Goal: Task Accomplishment & Management: Use online tool/utility

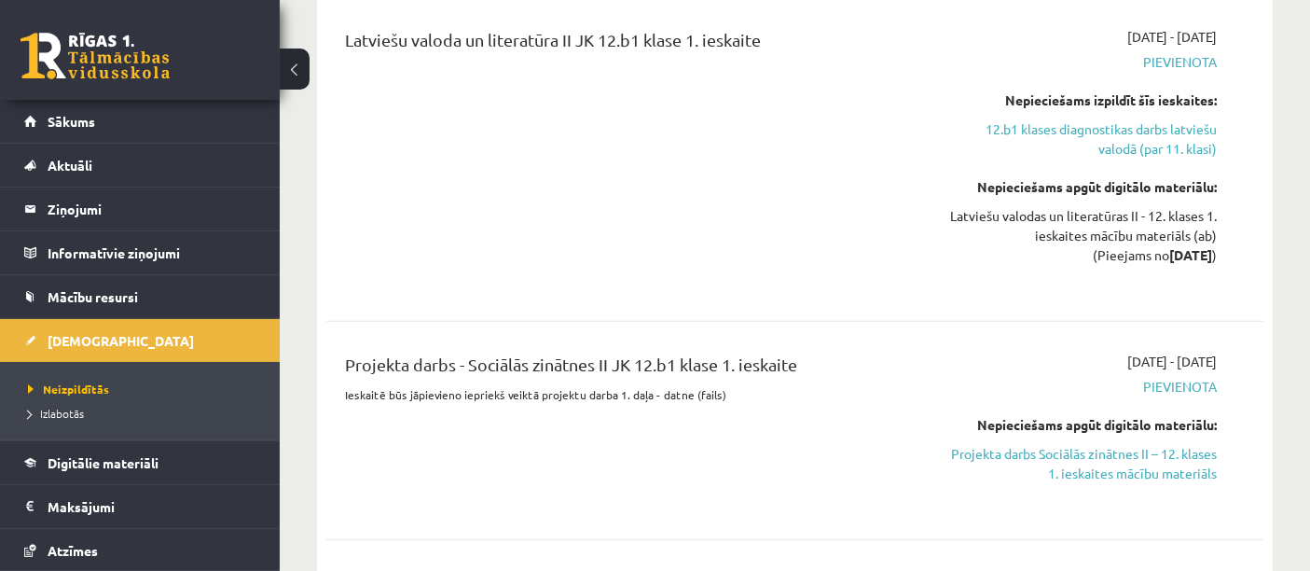
scroll to position [690, 0]
click at [122, 131] on link "Sākums" at bounding box center [140, 121] width 232 height 43
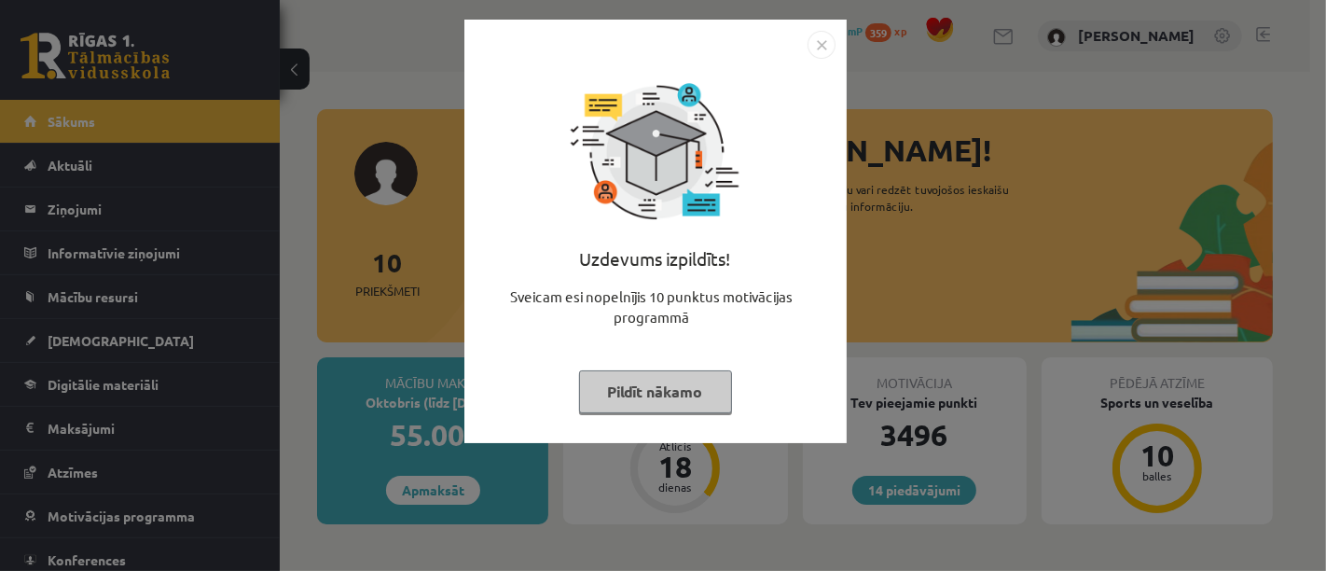
click at [652, 396] on button "Pildīt nākamo" at bounding box center [655, 391] width 153 height 43
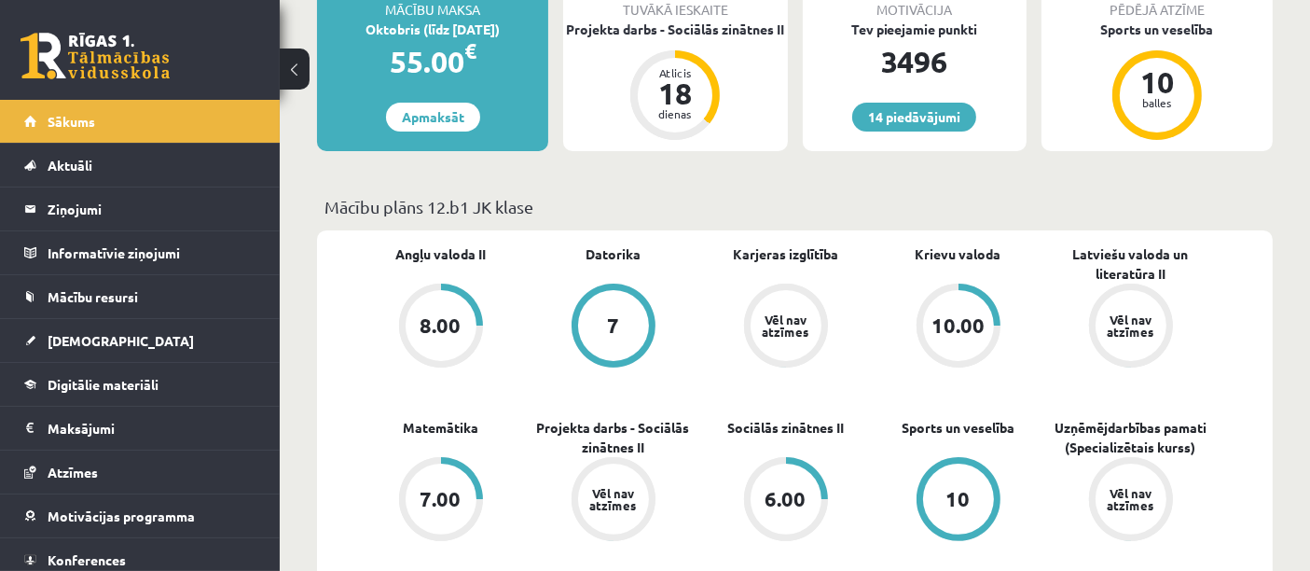
scroll to position [386, 0]
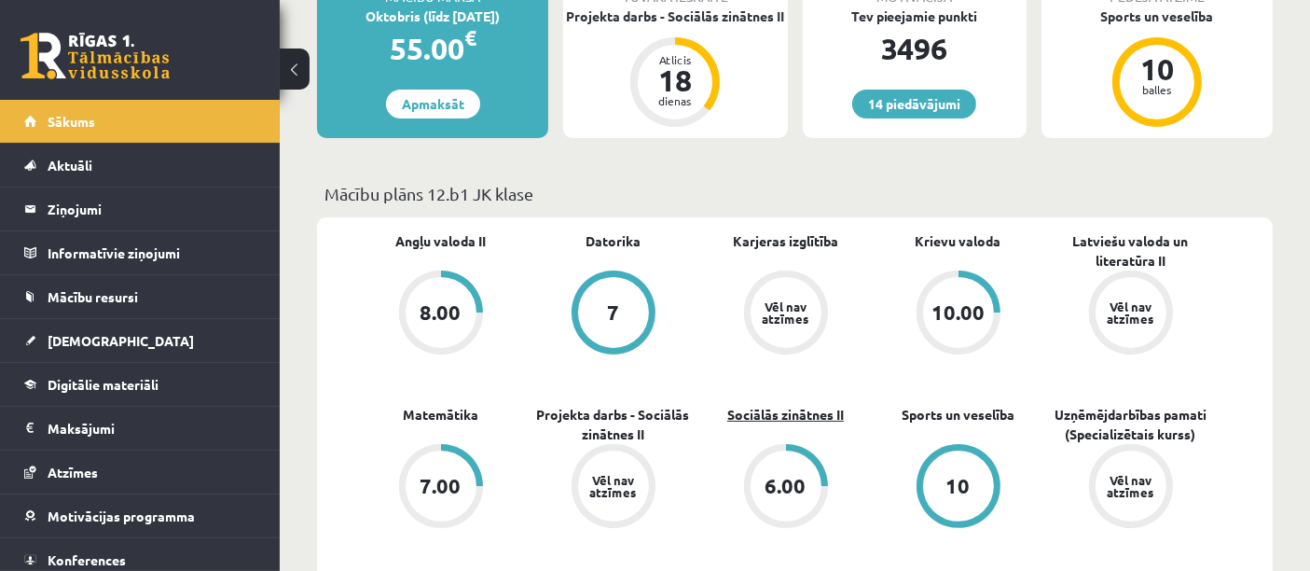
click at [802, 410] on link "Sociālās zinātnes II" at bounding box center [786, 415] width 117 height 20
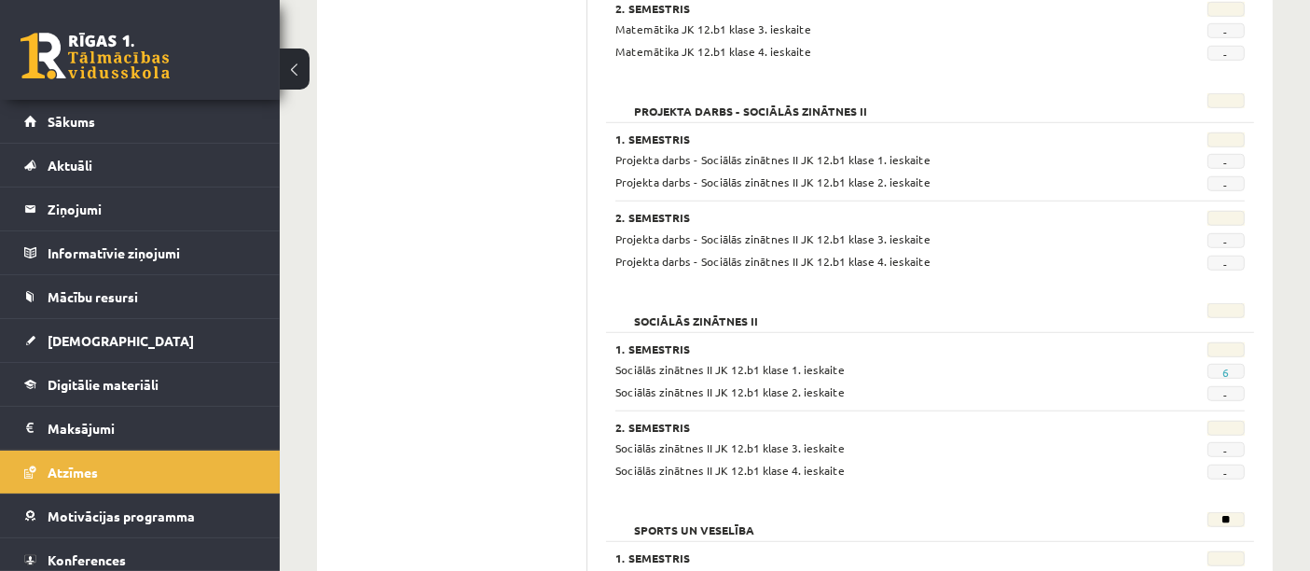
scroll to position [1285, 0]
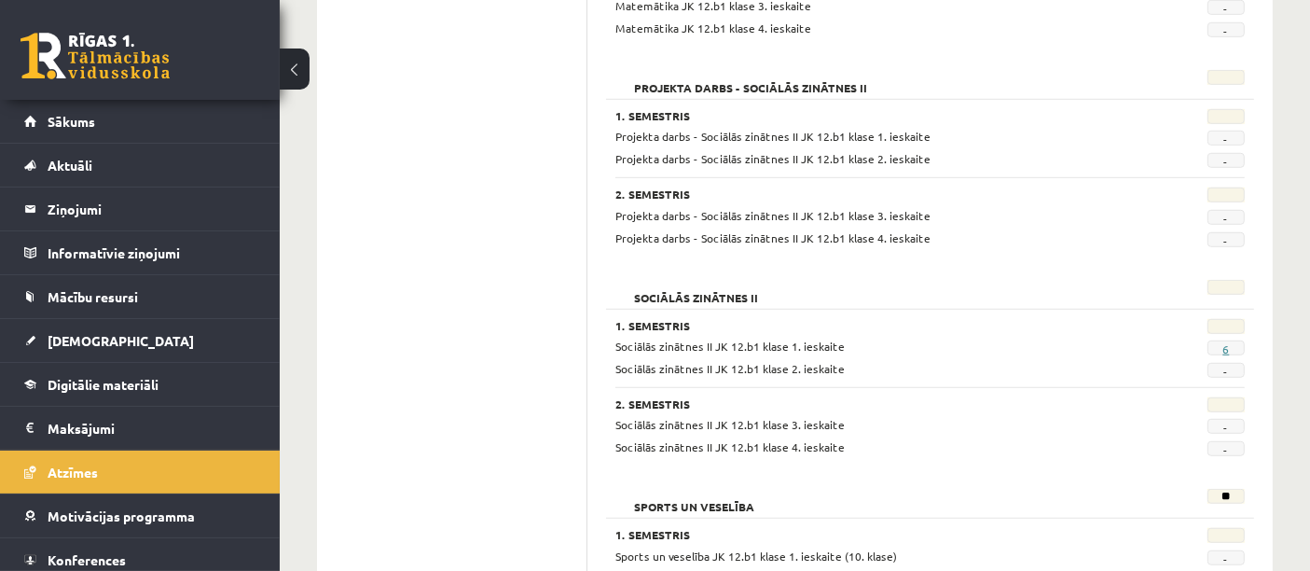
click at [1226, 341] on link "6" at bounding box center [1226, 348] width 7 height 15
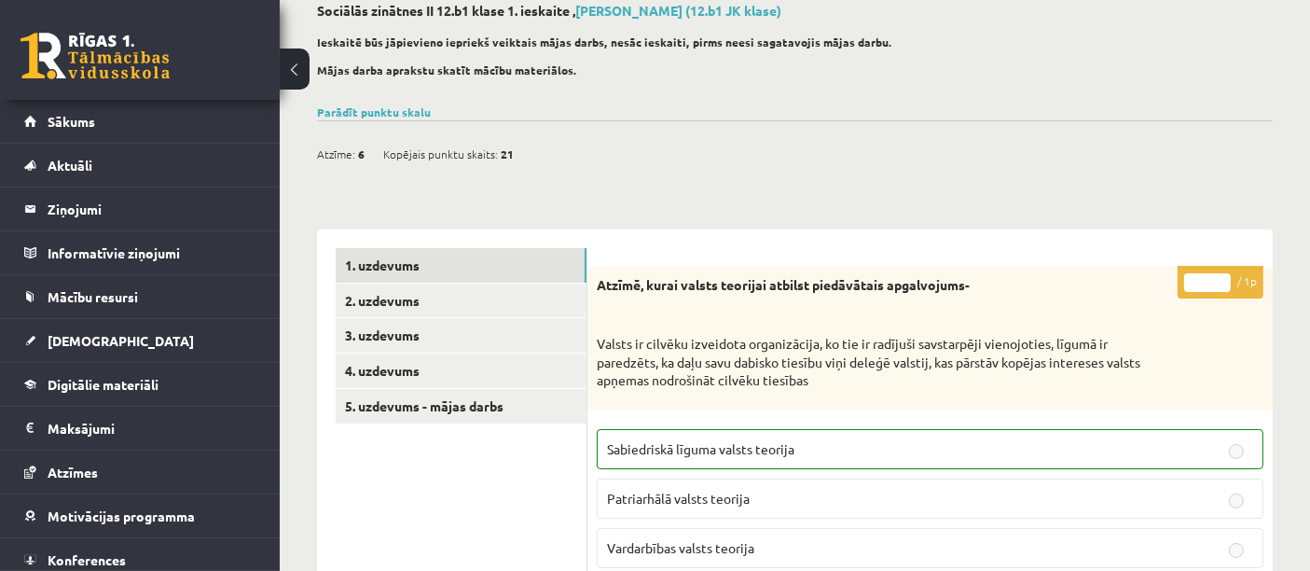
scroll to position [104, 0]
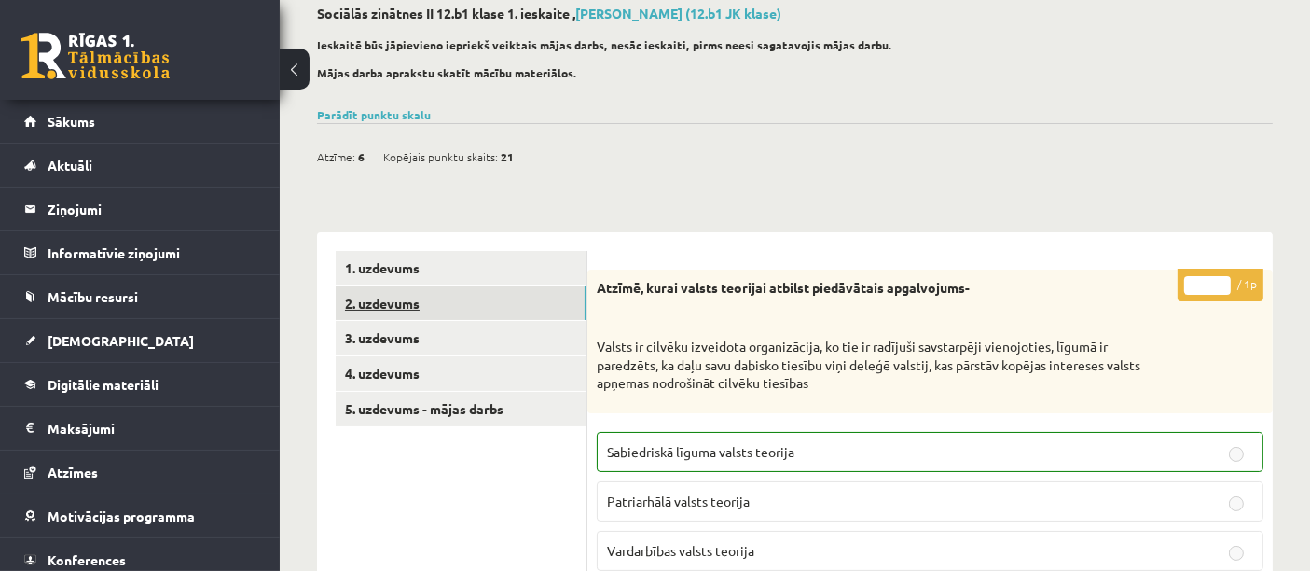
click at [485, 293] on link "2. uzdevums" at bounding box center [461, 303] width 251 height 35
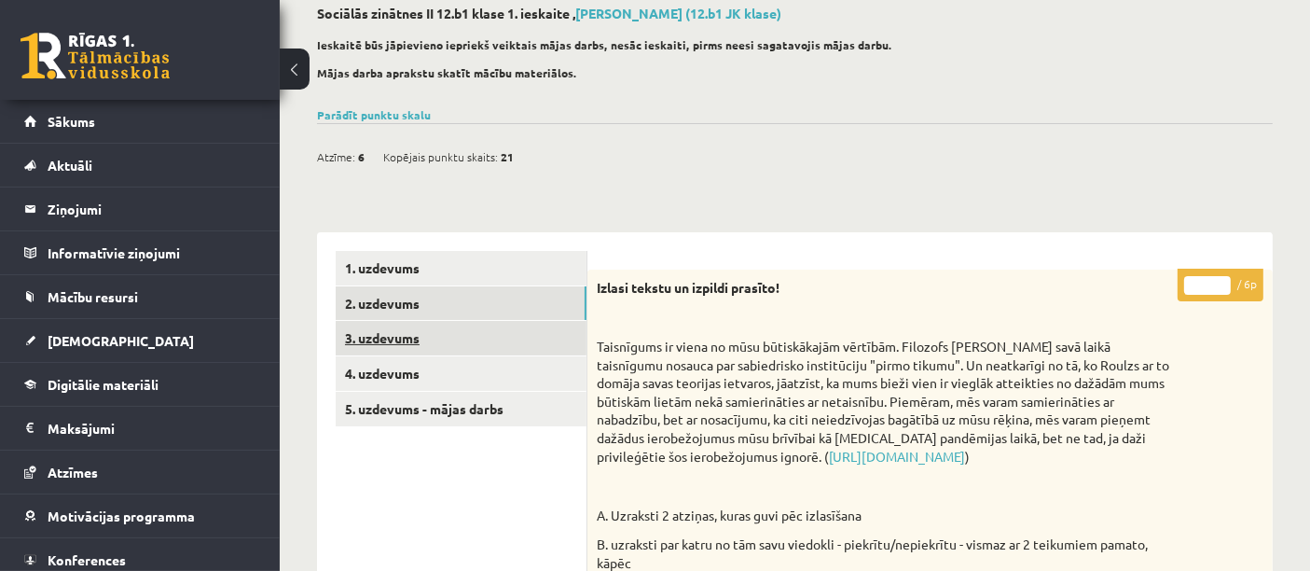
scroll to position [0, 0]
click at [451, 336] on link "3. uzdevums" at bounding box center [461, 338] width 251 height 35
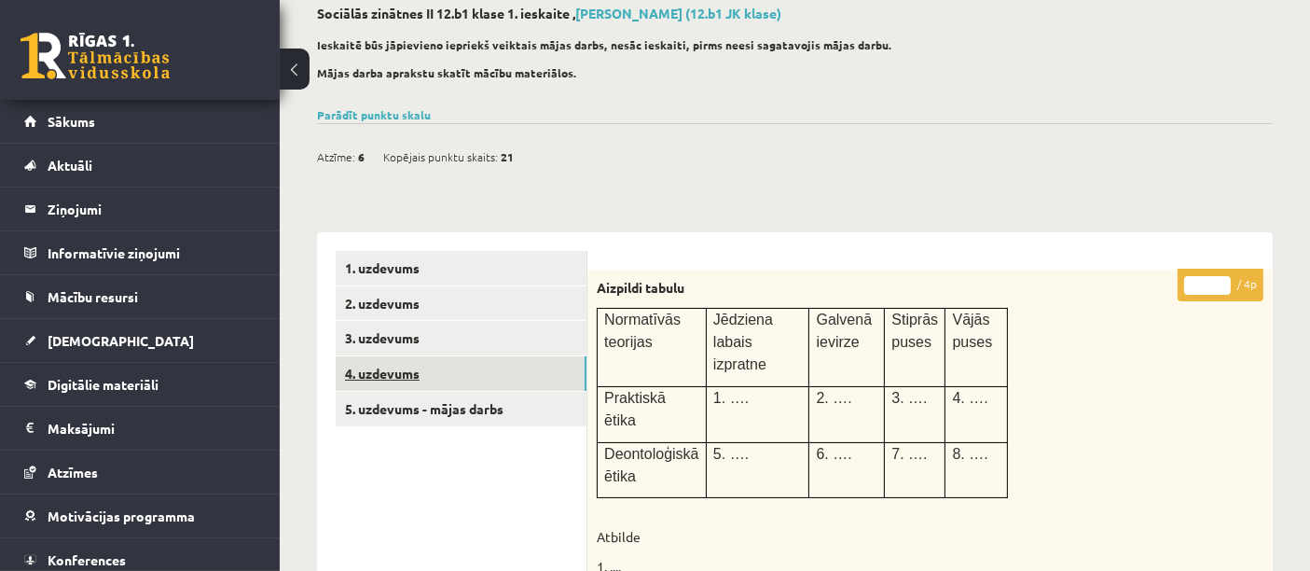
click at [439, 371] on link "4. uzdevums" at bounding box center [461, 373] width 251 height 35
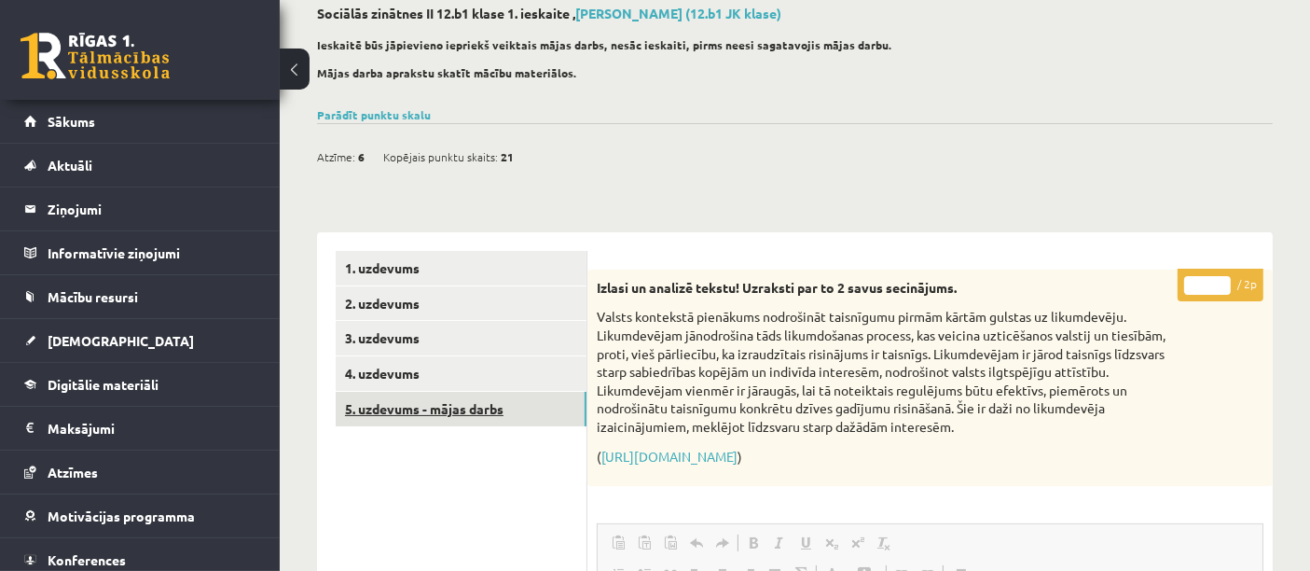
click at [430, 403] on link "5. uzdevums - mājas darbs" at bounding box center [461, 409] width 251 height 35
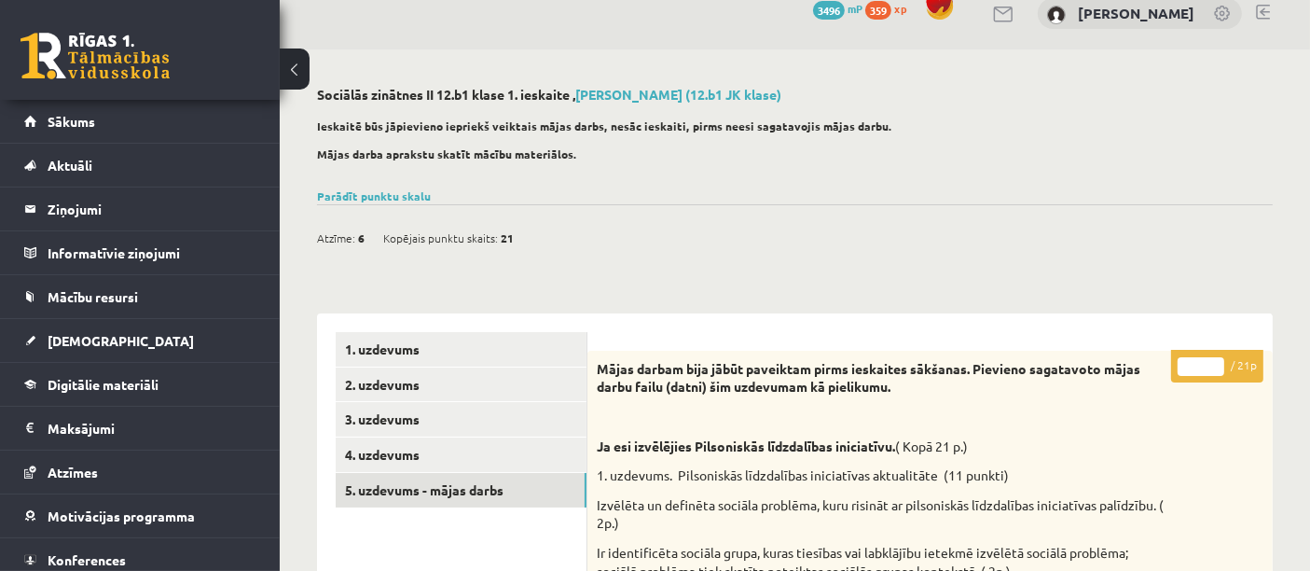
scroll to position [26, 0]
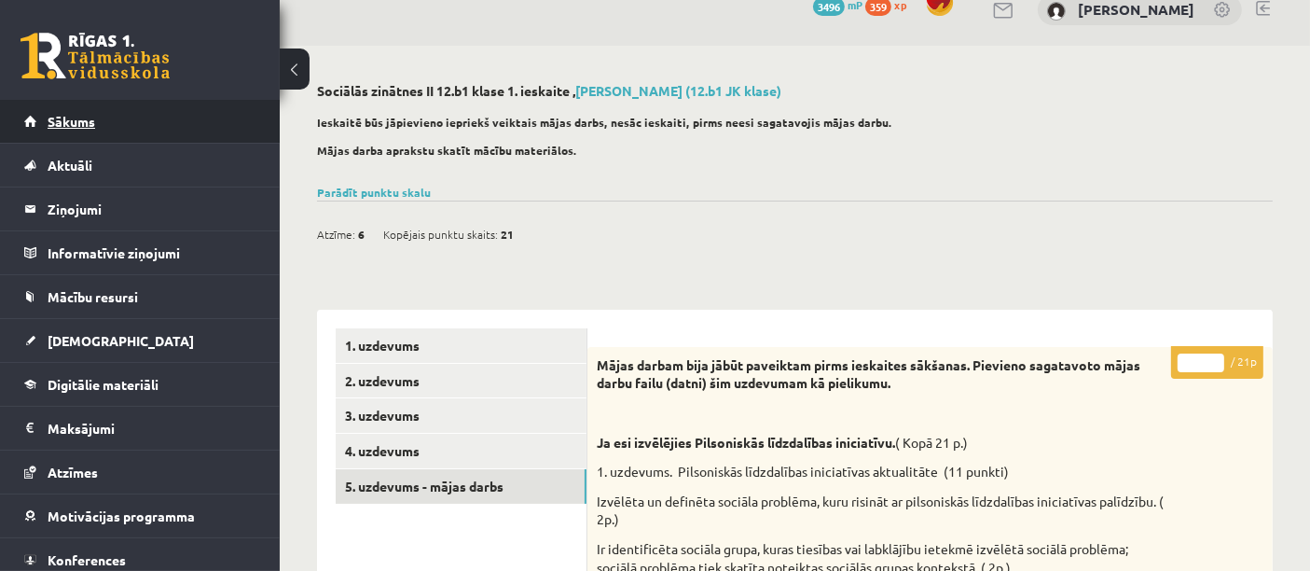
click at [95, 128] on link "Sākums" at bounding box center [140, 121] width 232 height 43
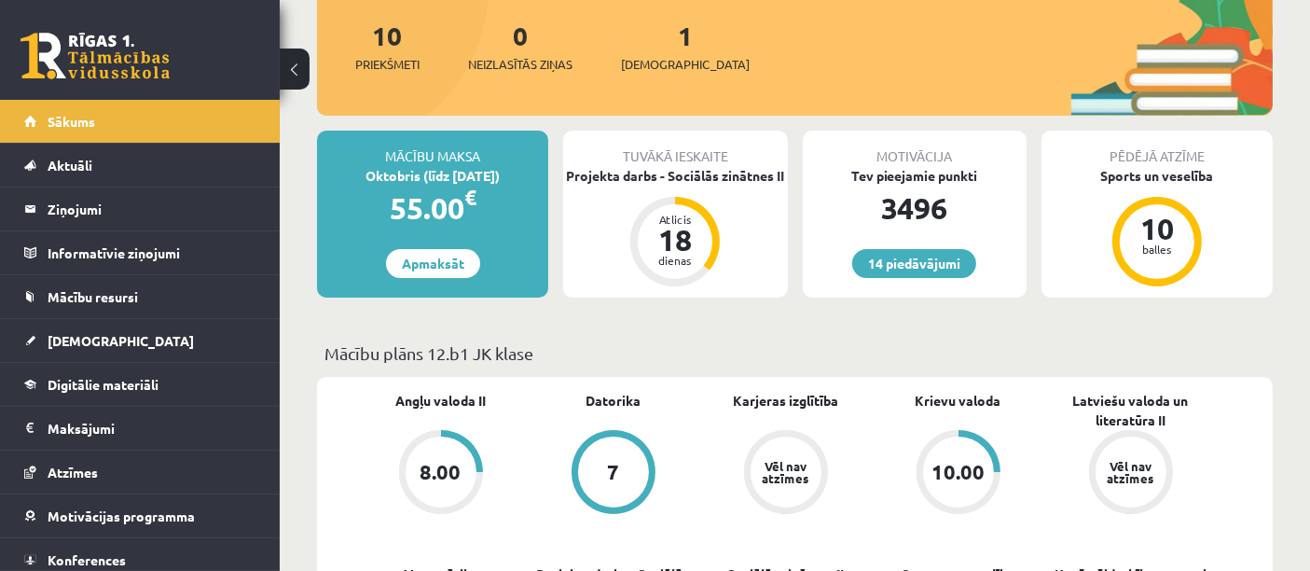
scroll to position [524, 0]
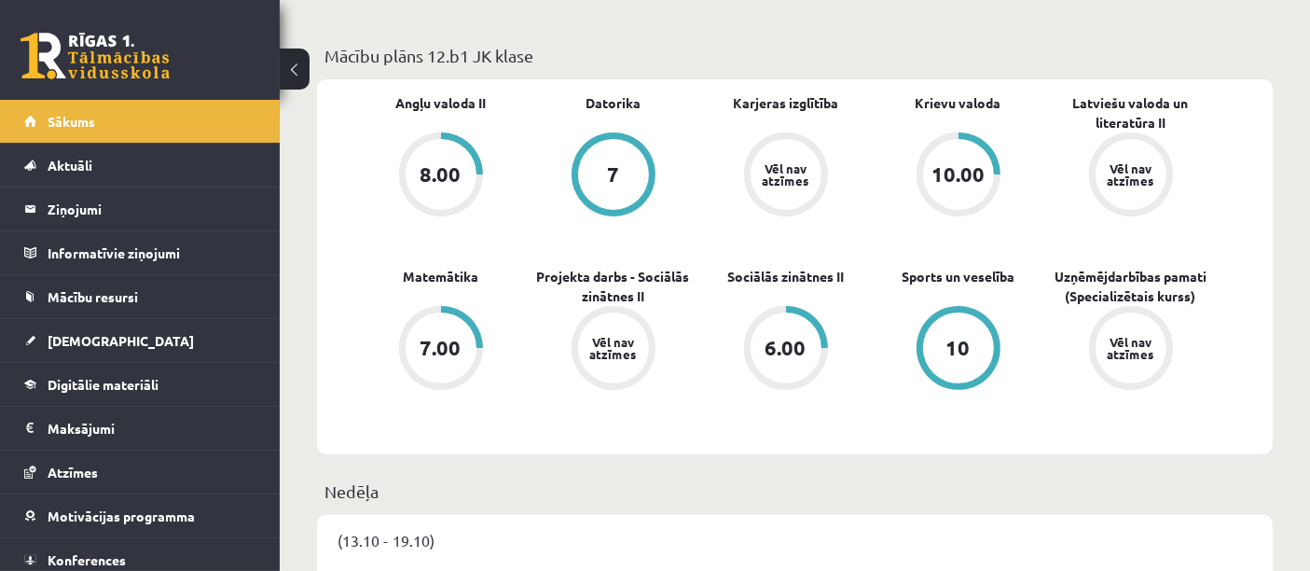
click at [468, 156] on div "8.00" at bounding box center [441, 174] width 71 height 71
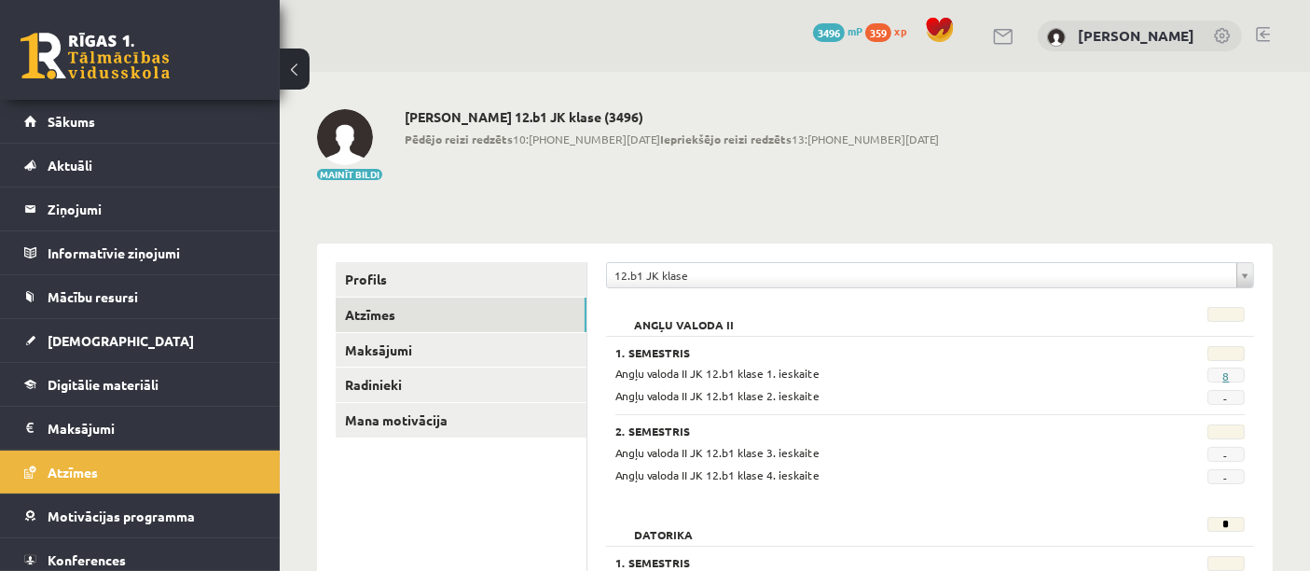
click at [1226, 370] on link "8" at bounding box center [1226, 375] width 7 height 15
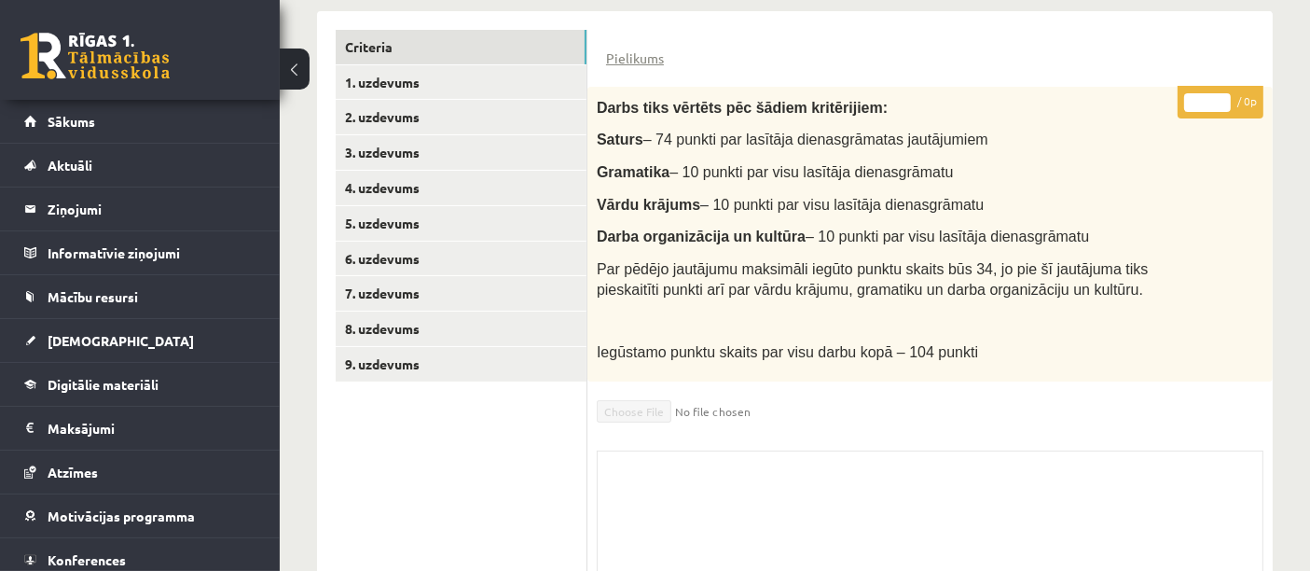
scroll to position [361, 0]
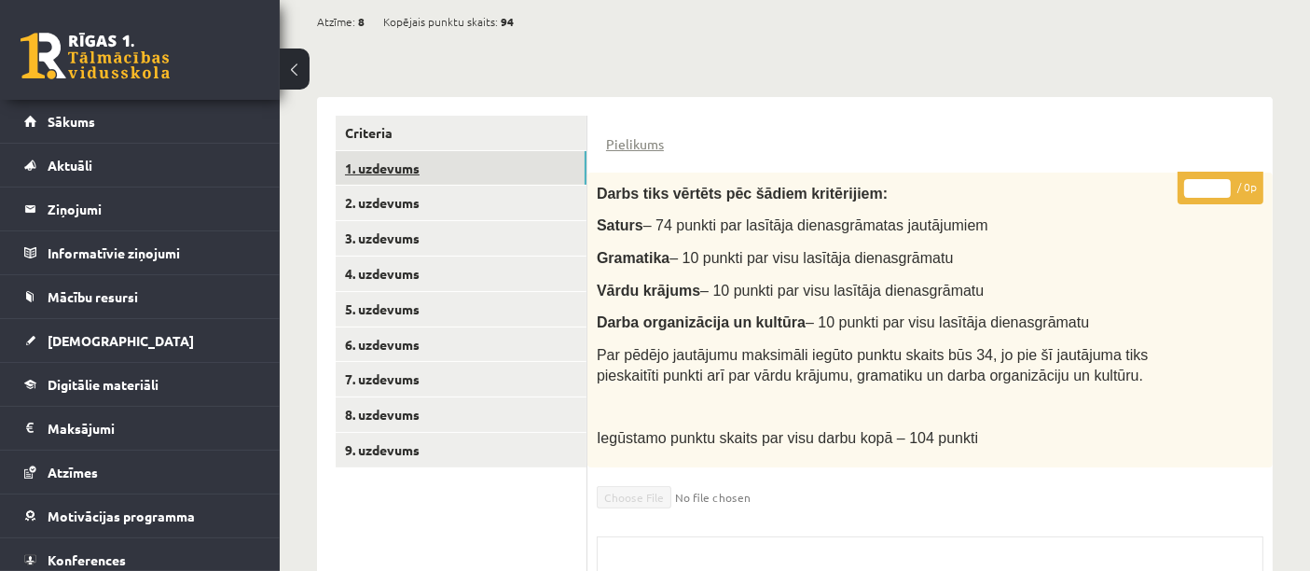
click at [448, 159] on link "1. uzdevums" at bounding box center [461, 168] width 251 height 35
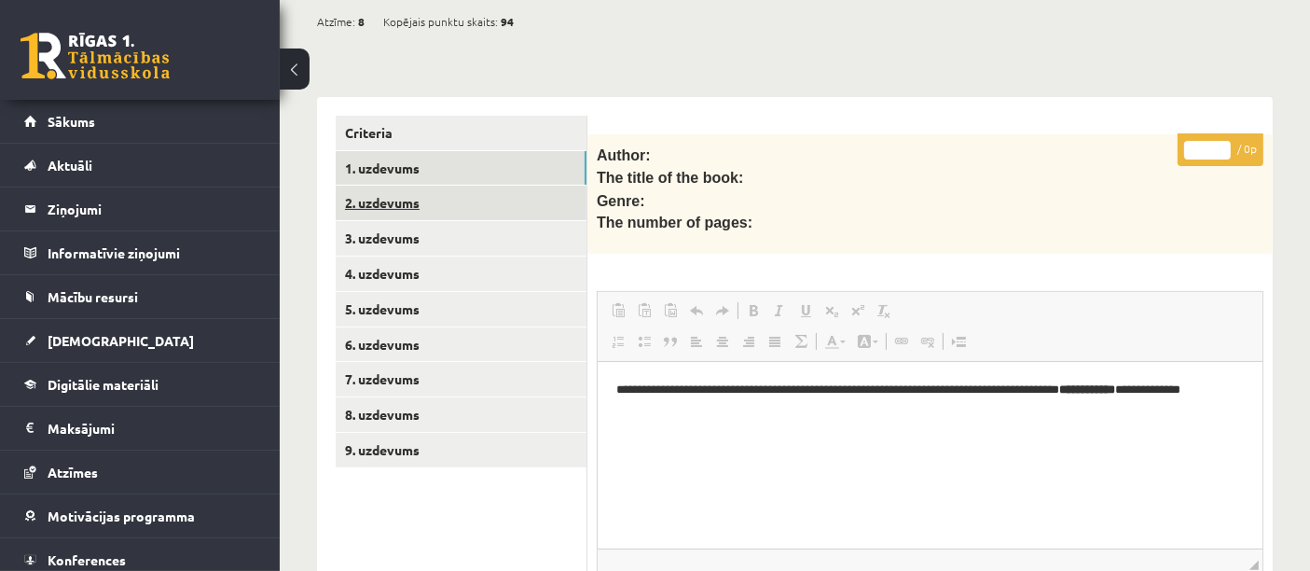
scroll to position [0, 0]
click at [449, 195] on link "2. uzdevums" at bounding box center [461, 203] width 251 height 35
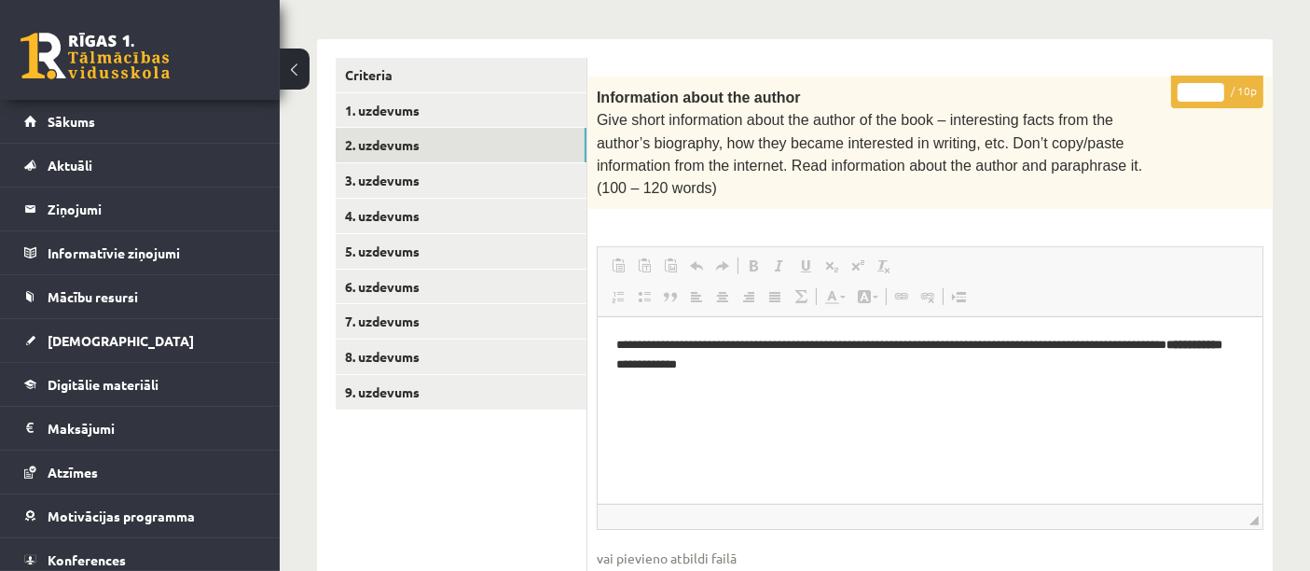
scroll to position [387, 0]
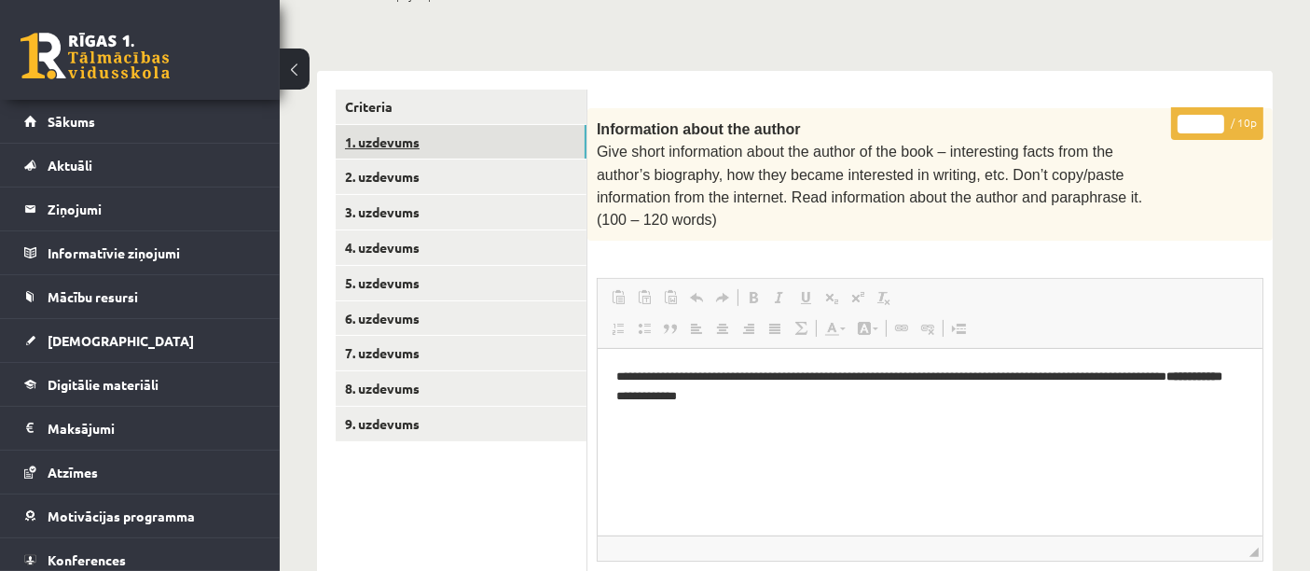
click at [424, 125] on link "1. uzdevums" at bounding box center [461, 142] width 251 height 35
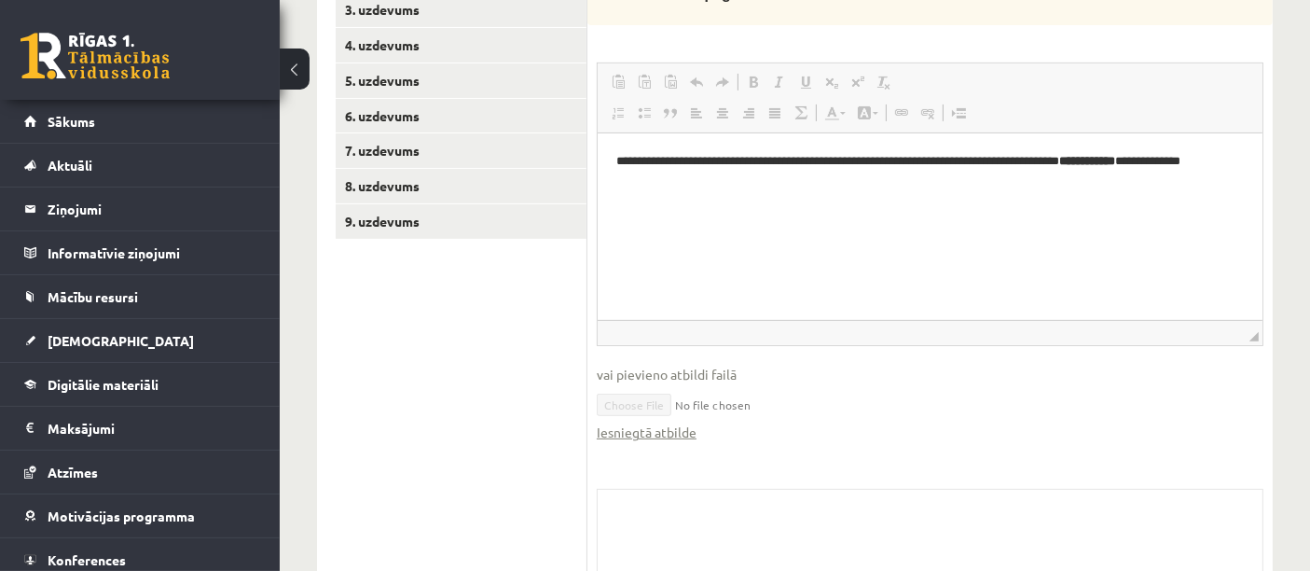
scroll to position [575, 0]
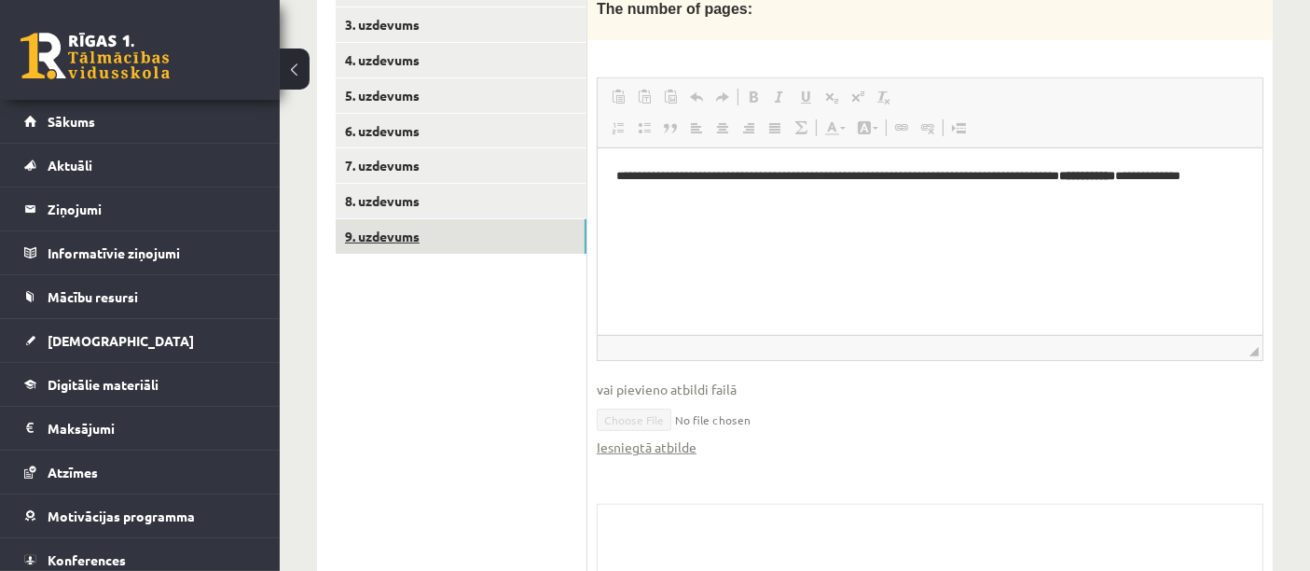
click at [399, 225] on link "9. uzdevums" at bounding box center [461, 236] width 251 height 35
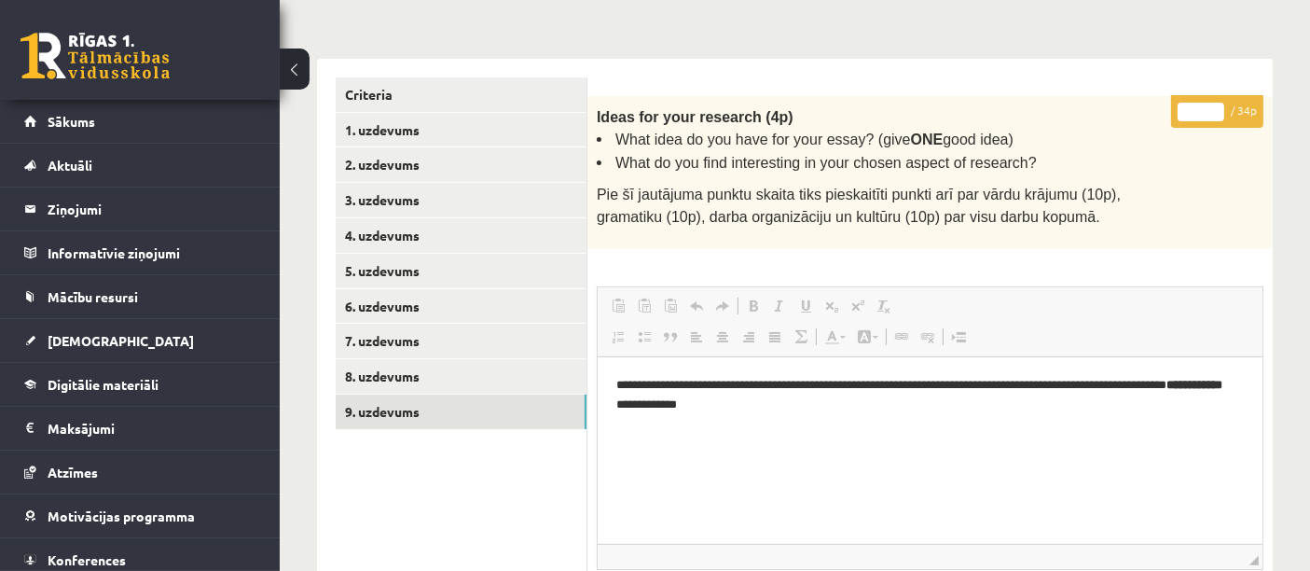
scroll to position [402, 0]
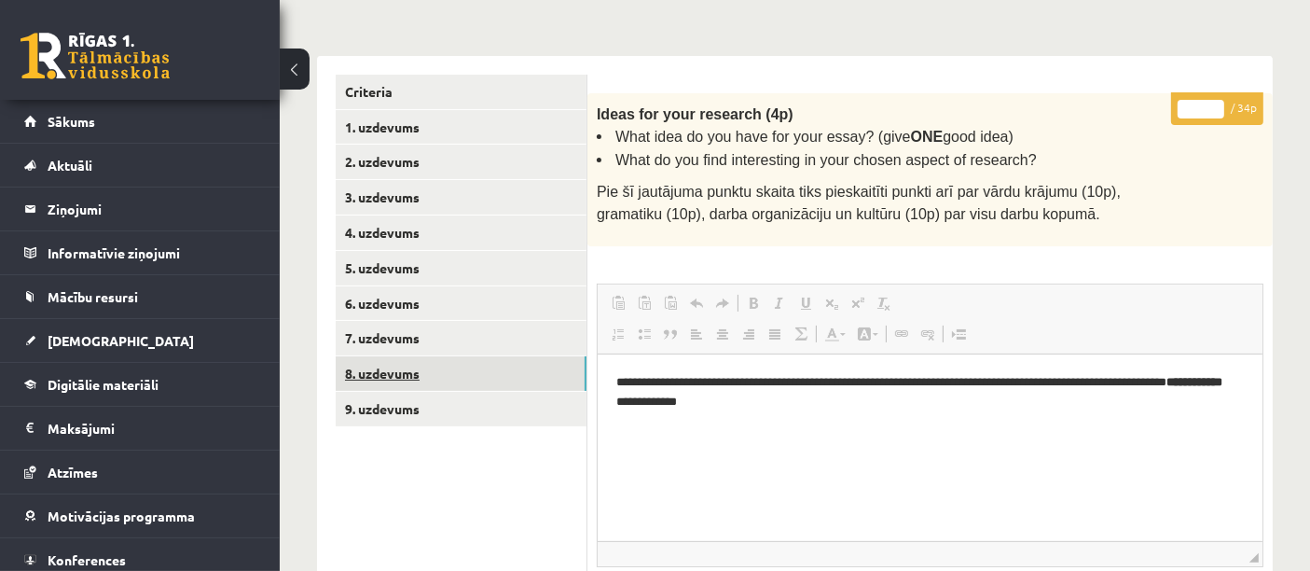
click at [410, 368] on link "8. uzdevums" at bounding box center [461, 373] width 251 height 35
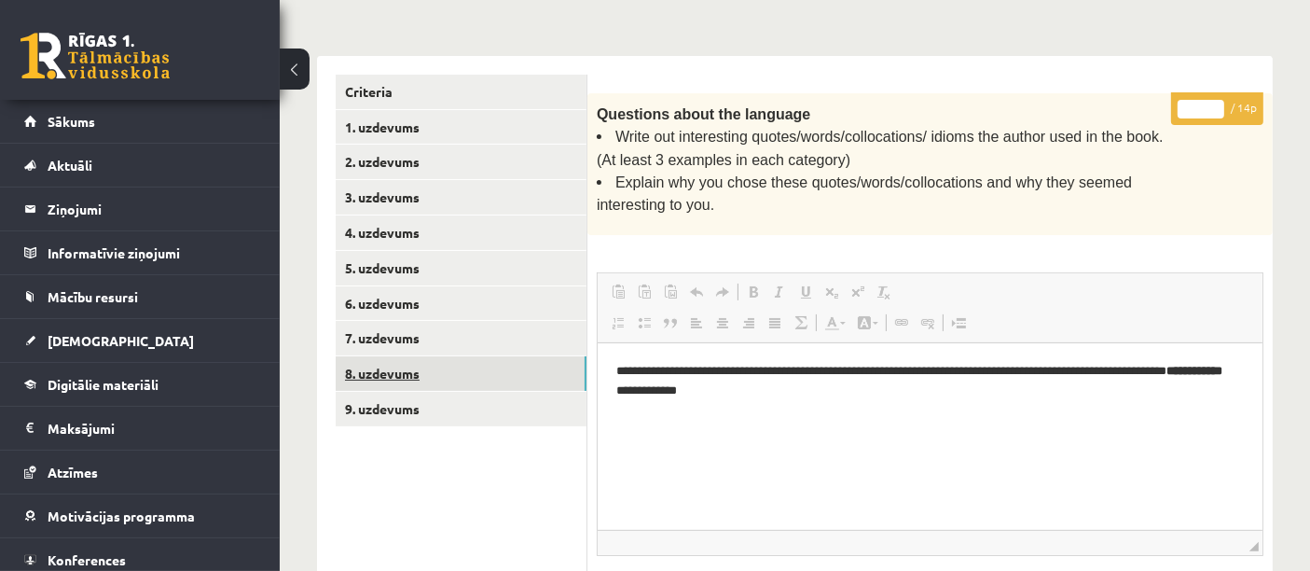
scroll to position [0, 0]
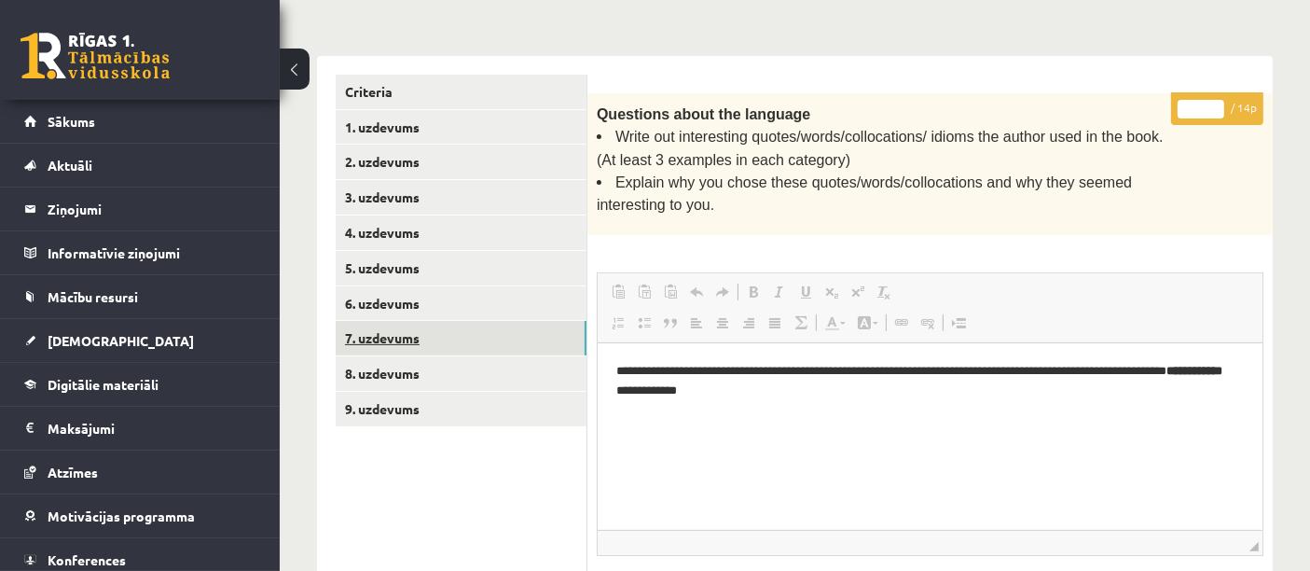
click at [414, 326] on link "7. uzdevums" at bounding box center [461, 338] width 251 height 35
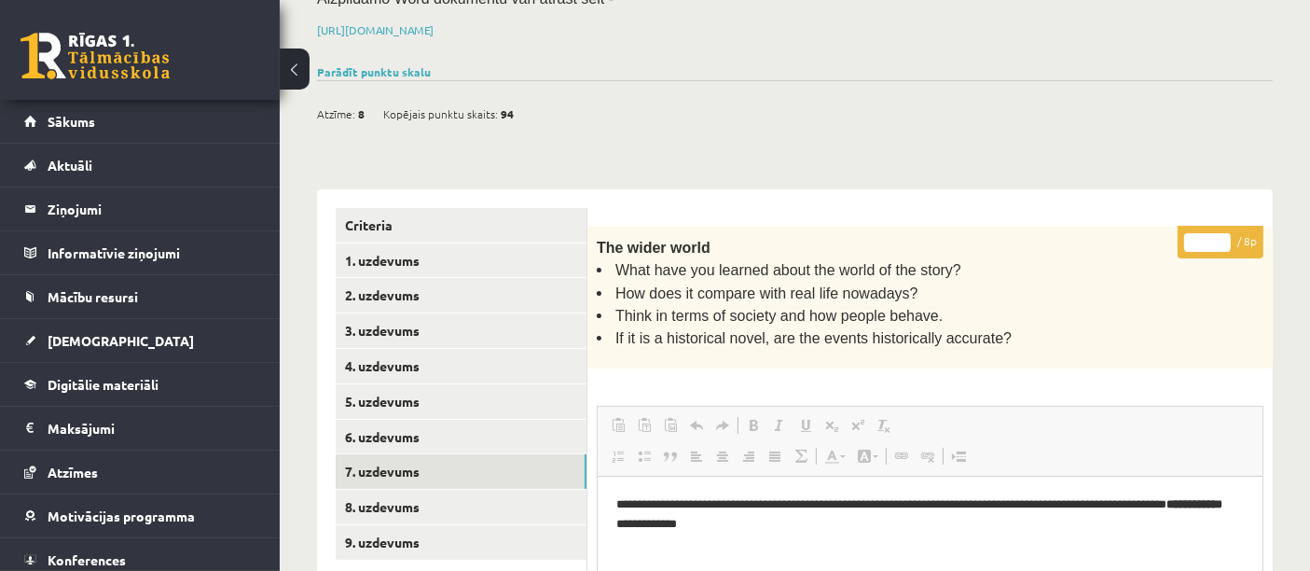
scroll to position [268, 0]
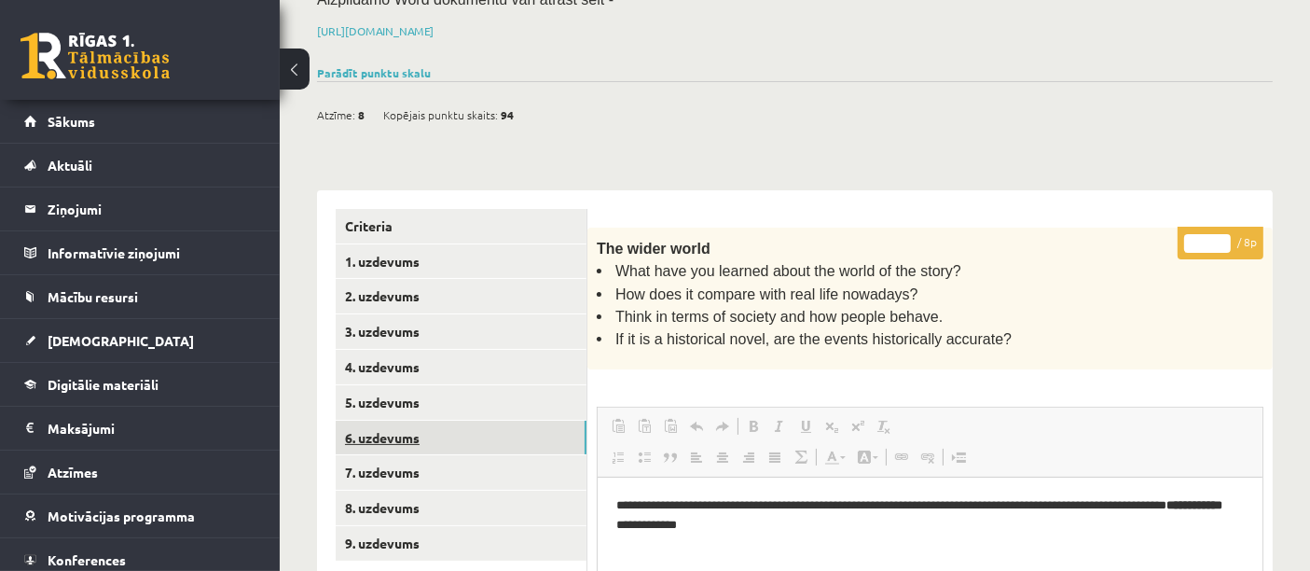
click at [405, 427] on link "6. uzdevums" at bounding box center [461, 438] width 251 height 35
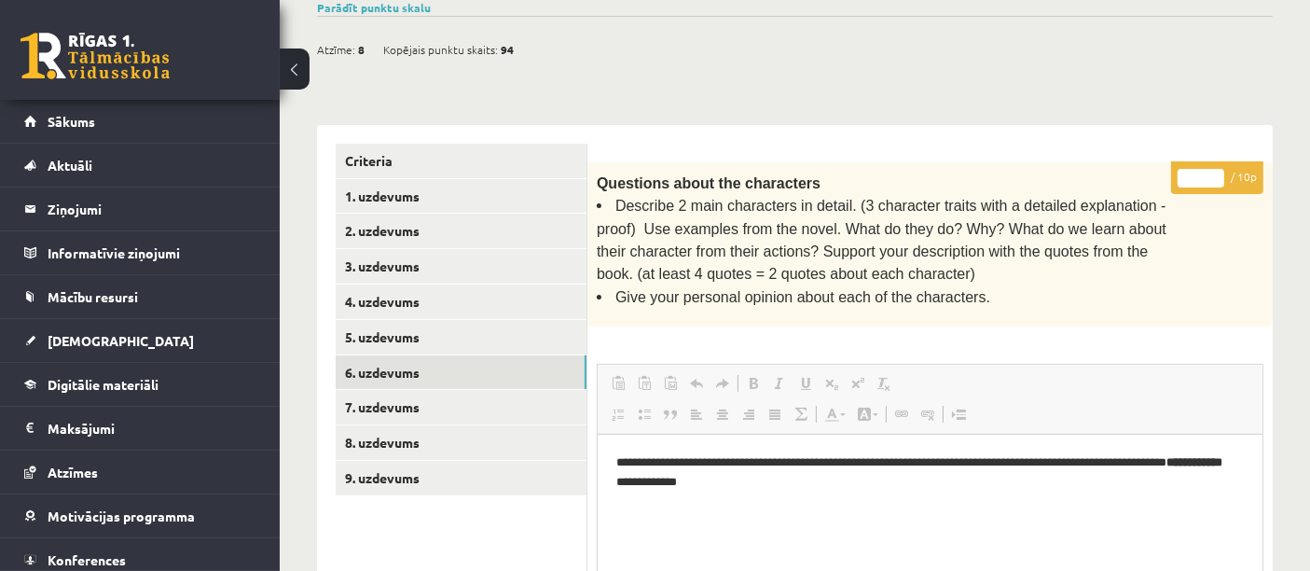
scroll to position [326, 0]
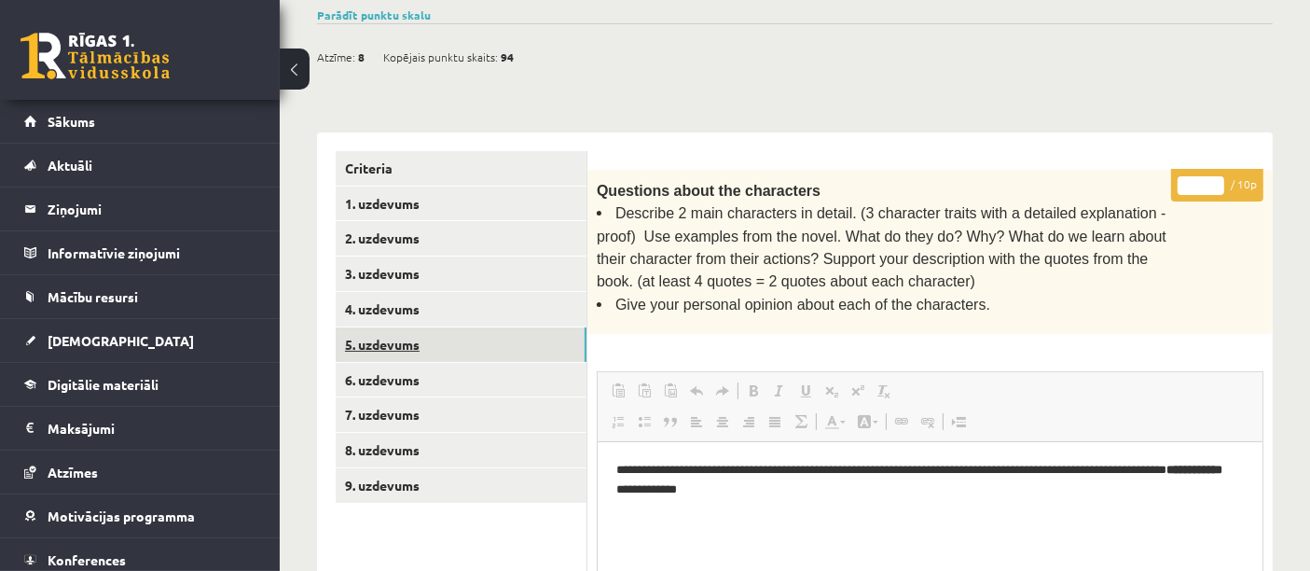
click at [527, 341] on link "5. uzdevums" at bounding box center [461, 344] width 251 height 35
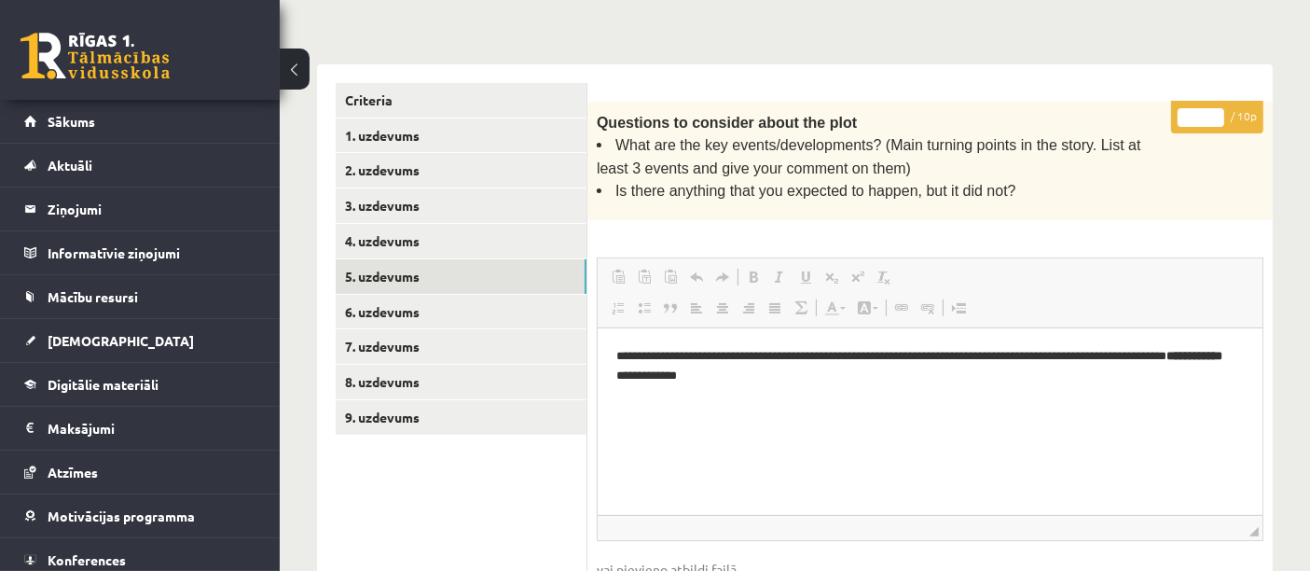
scroll to position [364, 0]
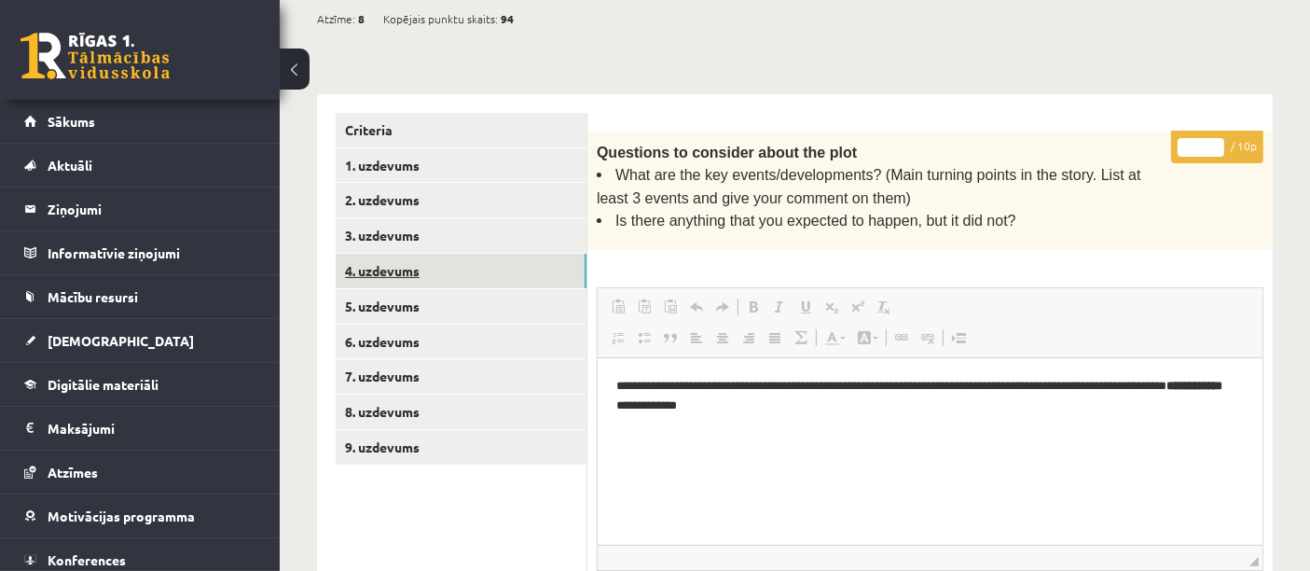
click at [524, 264] on link "4. uzdevums" at bounding box center [461, 271] width 251 height 35
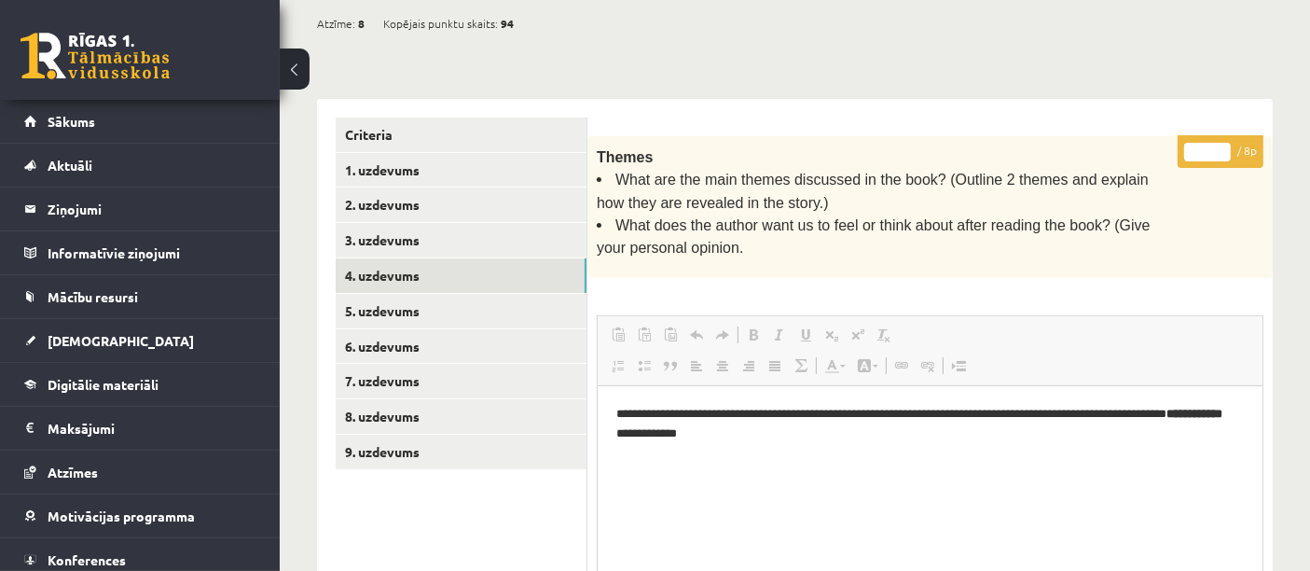
scroll to position [332, 0]
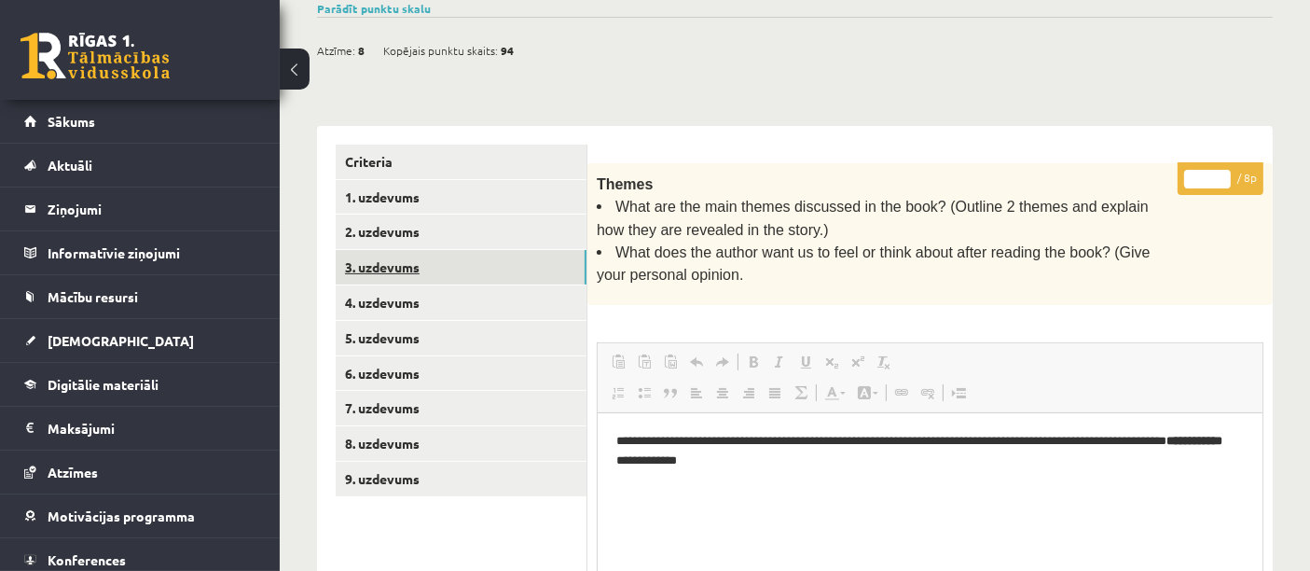
click at [419, 265] on link "3. uzdevums" at bounding box center [461, 267] width 251 height 35
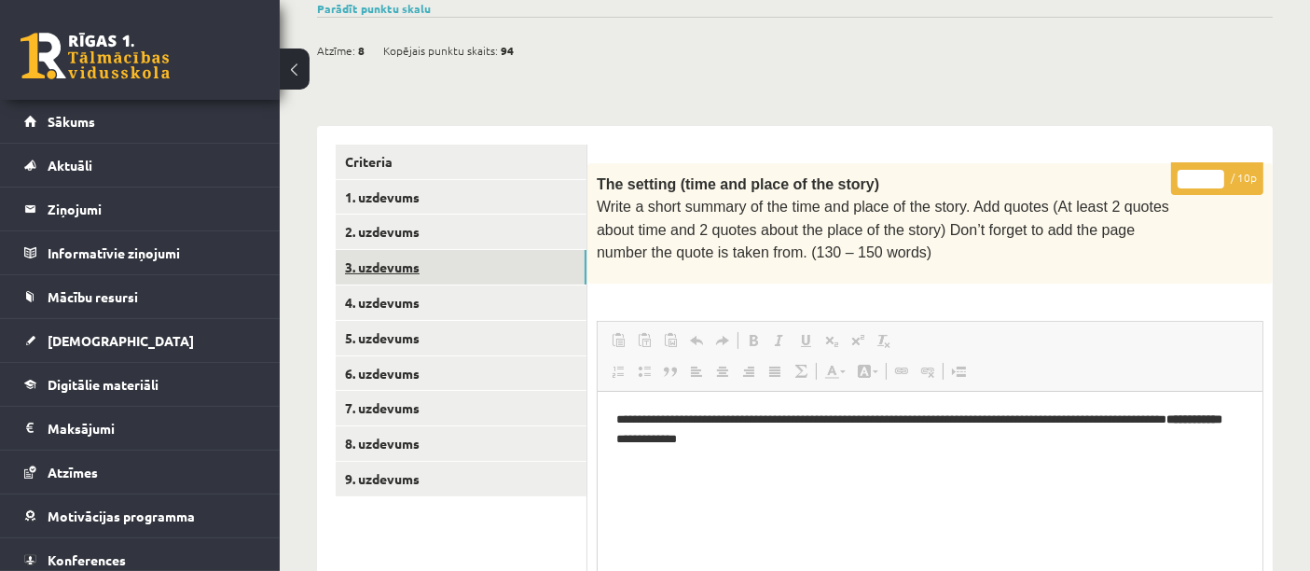
scroll to position [0, 0]
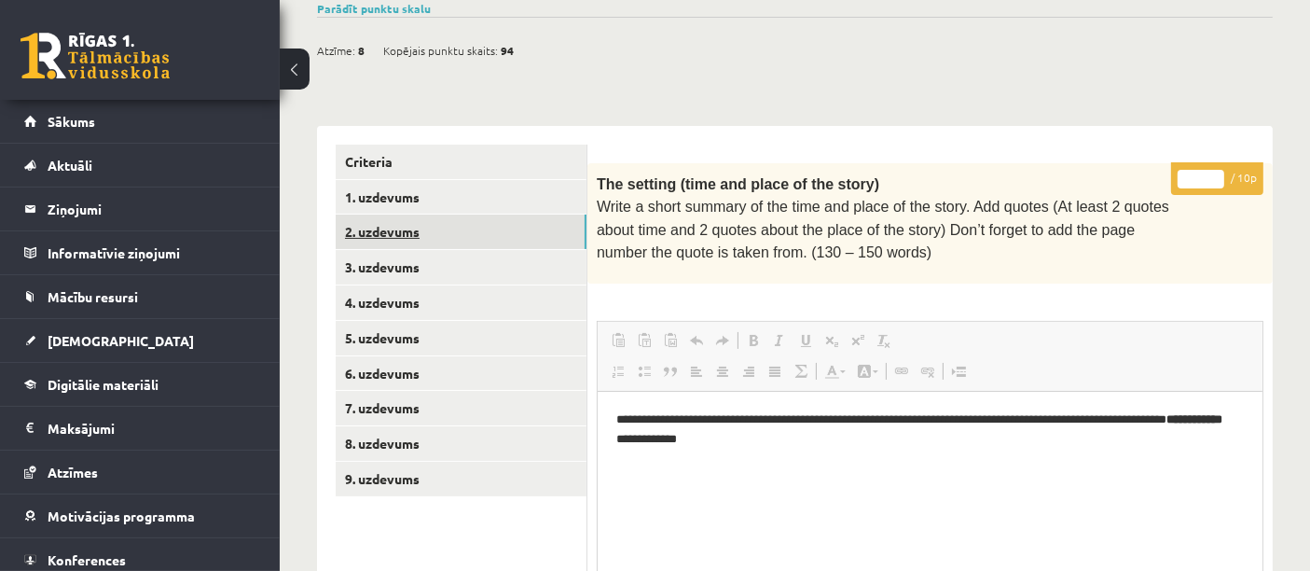
click at [503, 233] on link "2. uzdevums" at bounding box center [461, 232] width 251 height 35
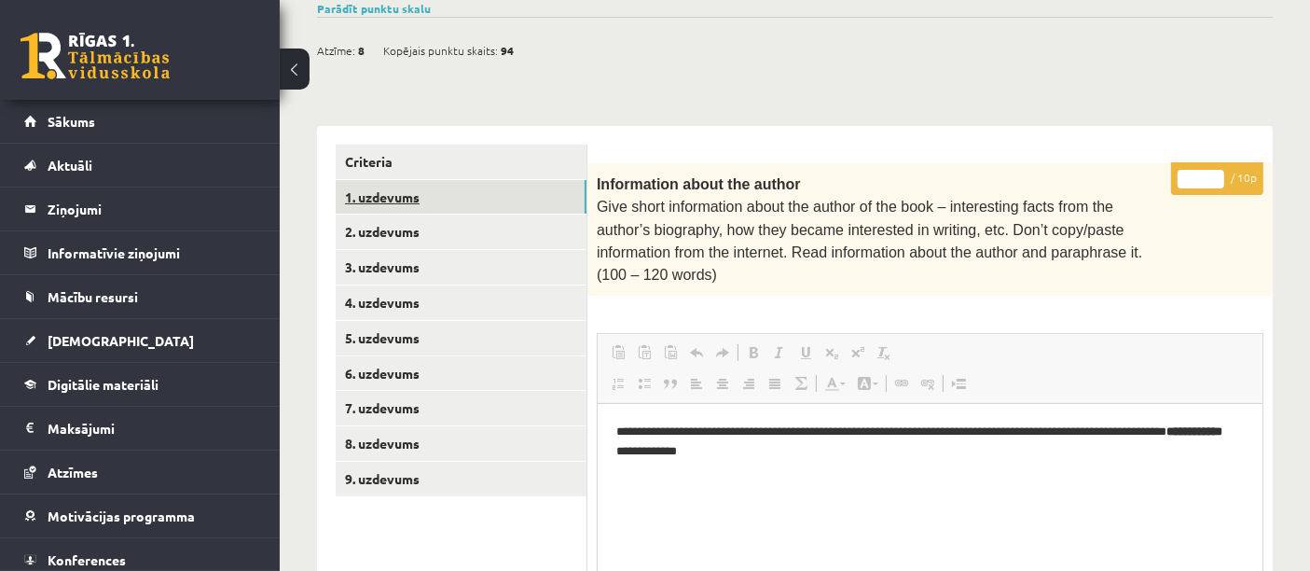
click at [471, 187] on link "1. uzdevums" at bounding box center [461, 197] width 251 height 35
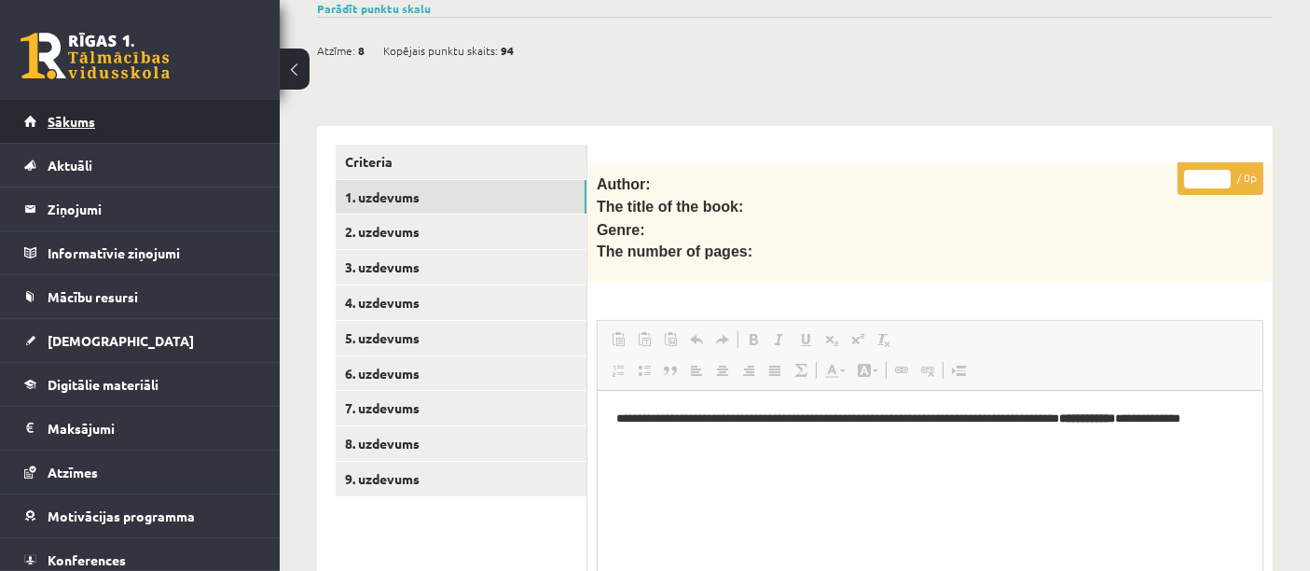
click at [151, 131] on link "Sākums" at bounding box center [140, 121] width 232 height 43
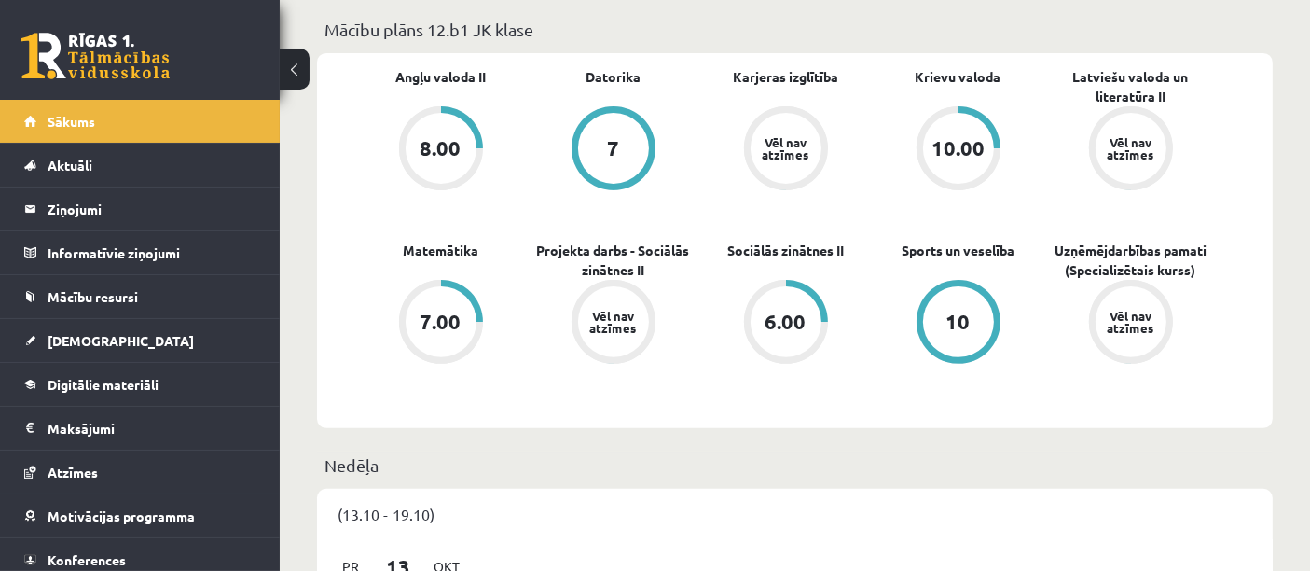
scroll to position [1049, 0]
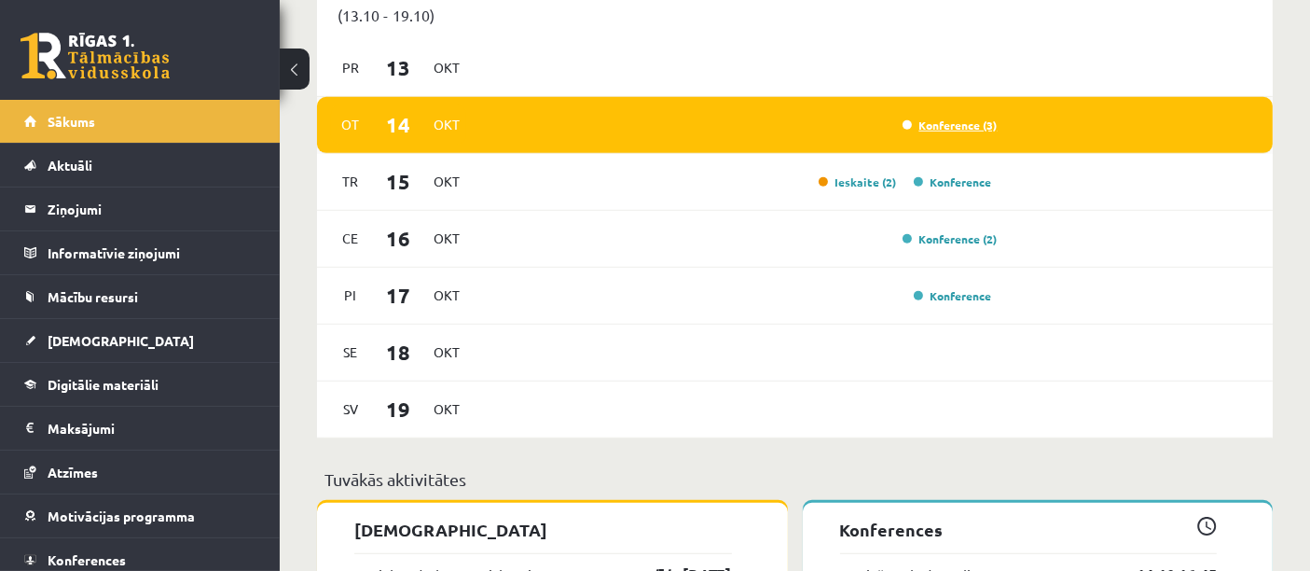
click at [983, 123] on link "Konference (3)" at bounding box center [950, 125] width 95 height 15
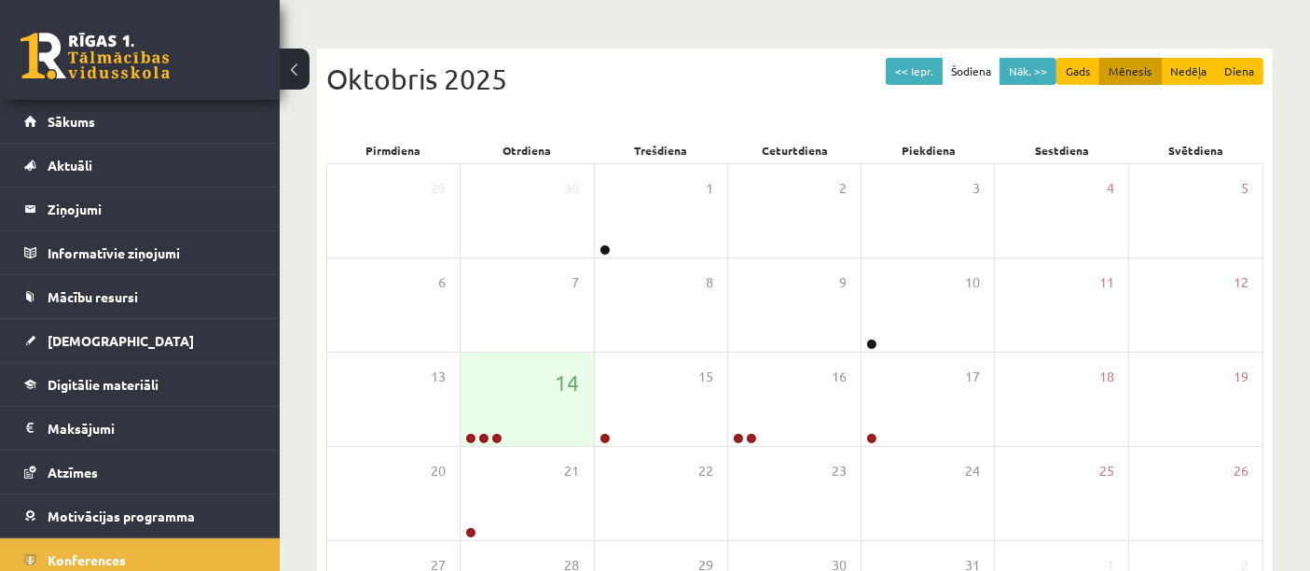
scroll to position [172, 0]
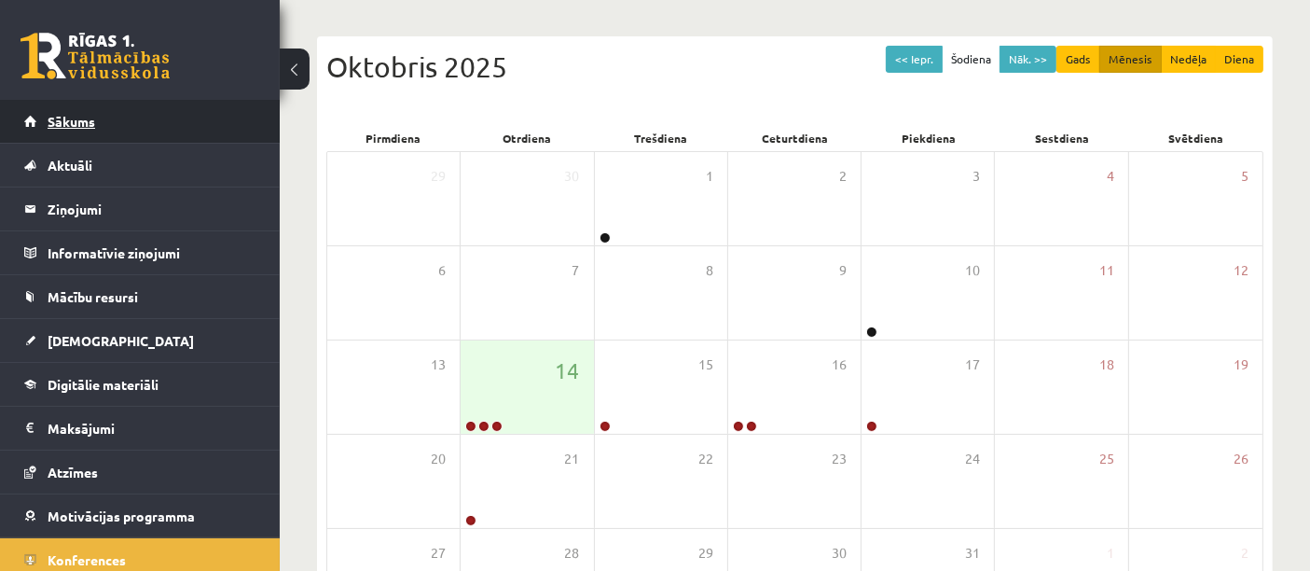
click at [77, 113] on span "Sākums" at bounding box center [72, 121] width 48 height 17
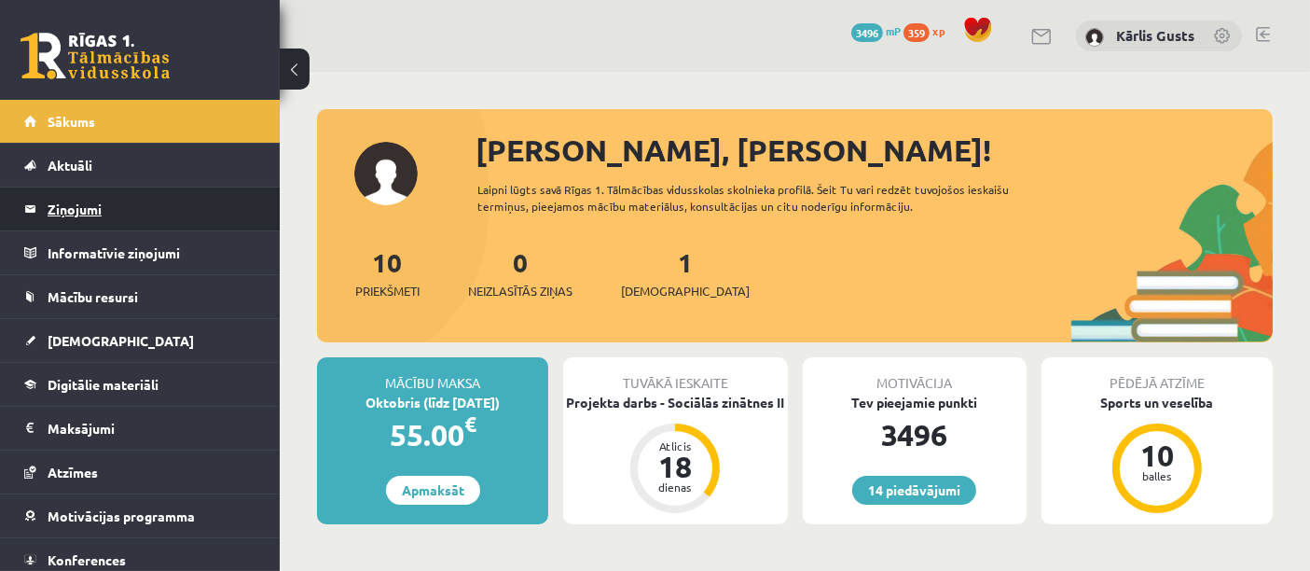
click at [118, 201] on legend "Ziņojumi 0" at bounding box center [152, 208] width 209 height 43
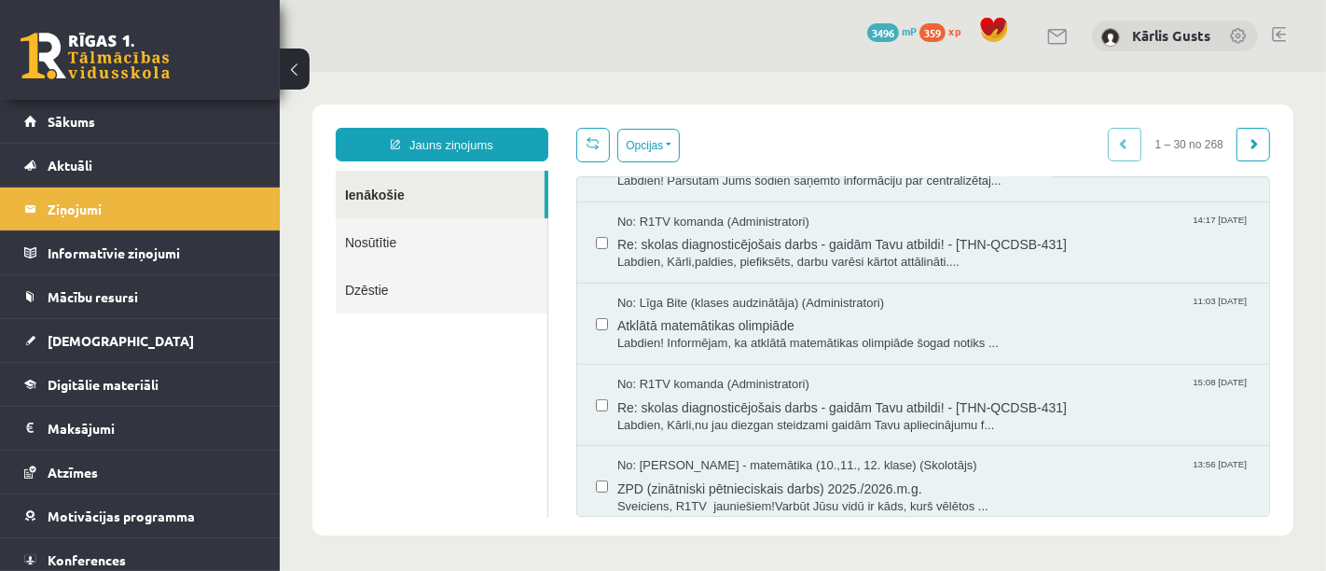
scroll to position [474, 0]
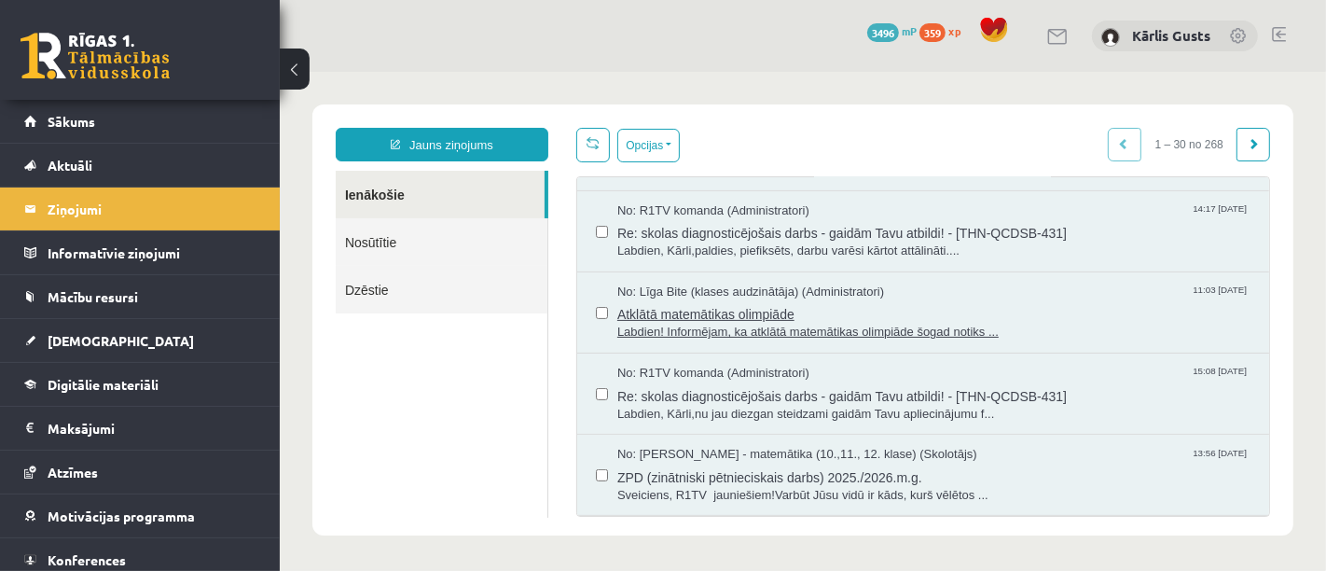
click at [932, 323] on span "Labdien! Informējam, ka atklātā matemātikas olimpiāde šogad notiks ..." at bounding box center [933, 332] width 633 height 18
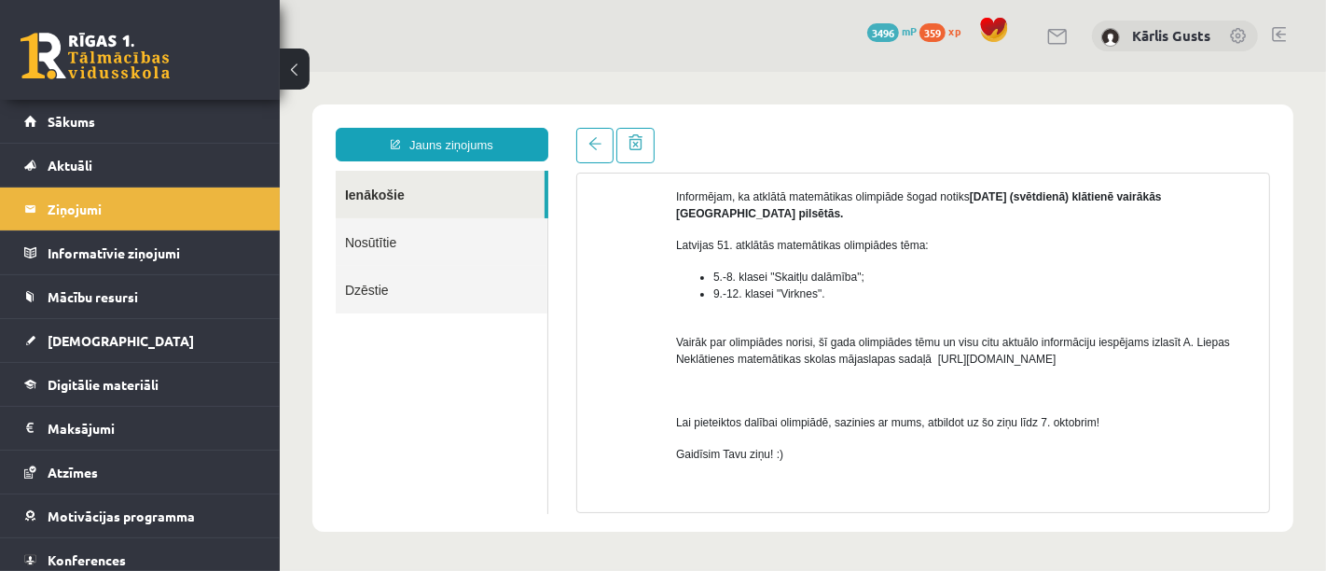
scroll to position [149, 0]
click at [594, 150] on link at bounding box center [593, 144] width 37 height 35
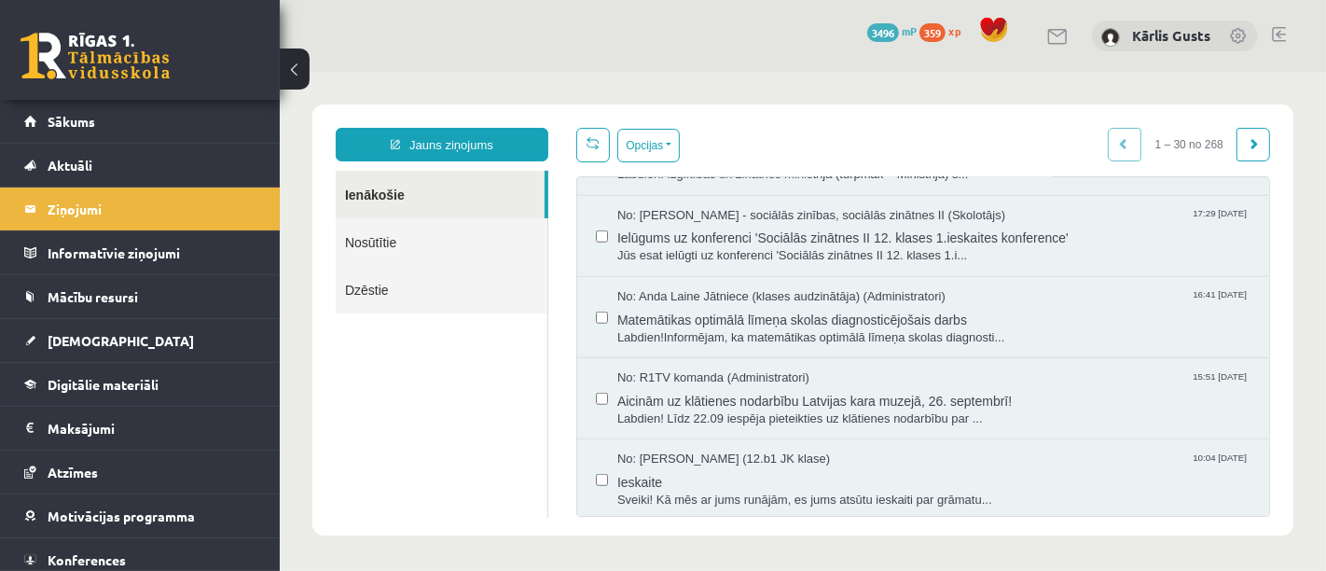
scroll to position [1258, 0]
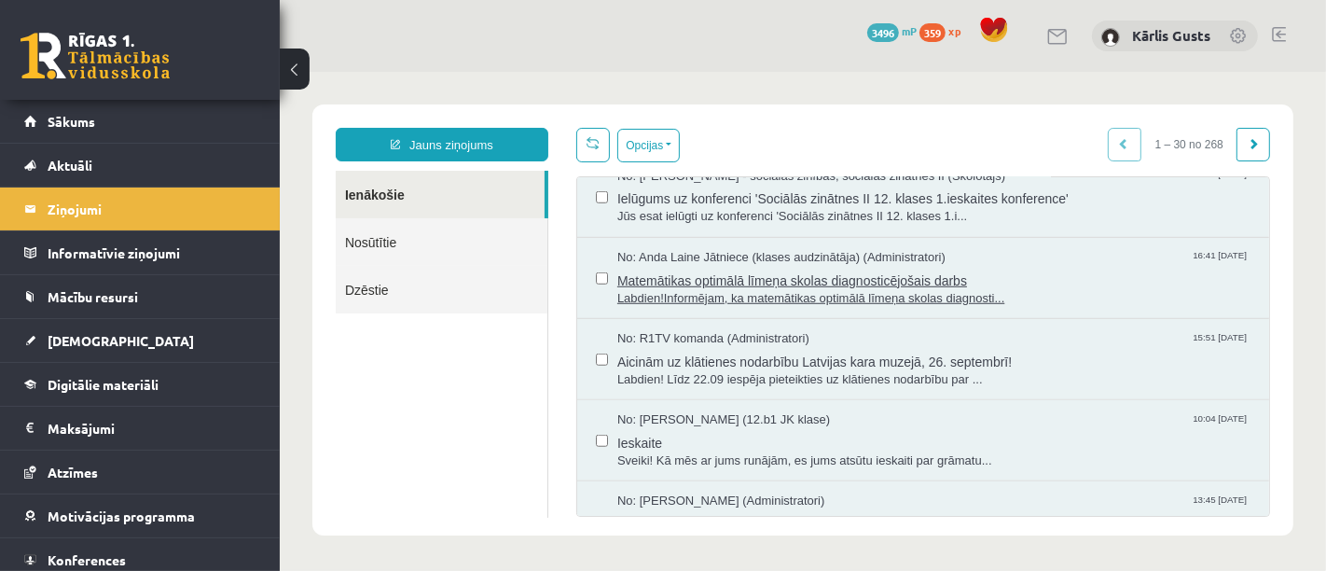
click at [950, 289] on span "Labdien!Informējam, ka matemātikas optimālā līmeņa skolas diagnosti..." at bounding box center [933, 298] width 633 height 18
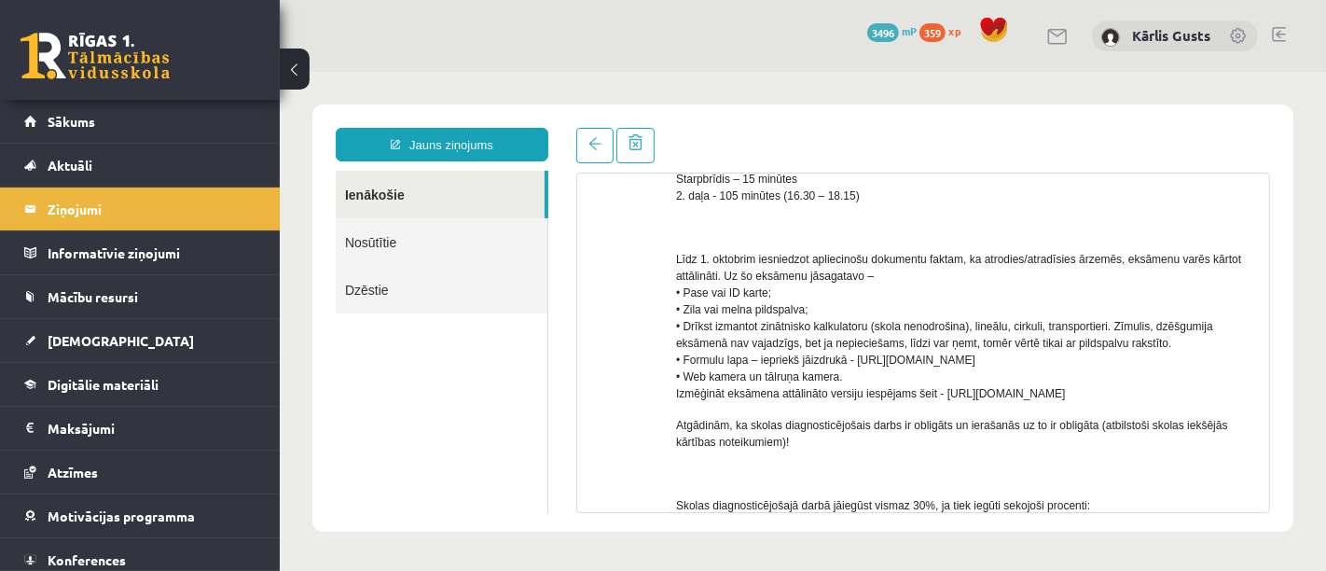
scroll to position [821, 0]
drag, startPoint x: 944, startPoint y: 405, endPoint x: 1100, endPoint y: 400, distance: 155.8
click at [1100, 398] on p "Līdz 1. oktobrim iesniedzot apliecinošu dokumentu faktam, ka atrodies/atradīsie…" at bounding box center [964, 322] width 579 height 151
copy span "https://eskola.r1tv.lv/proctoring"
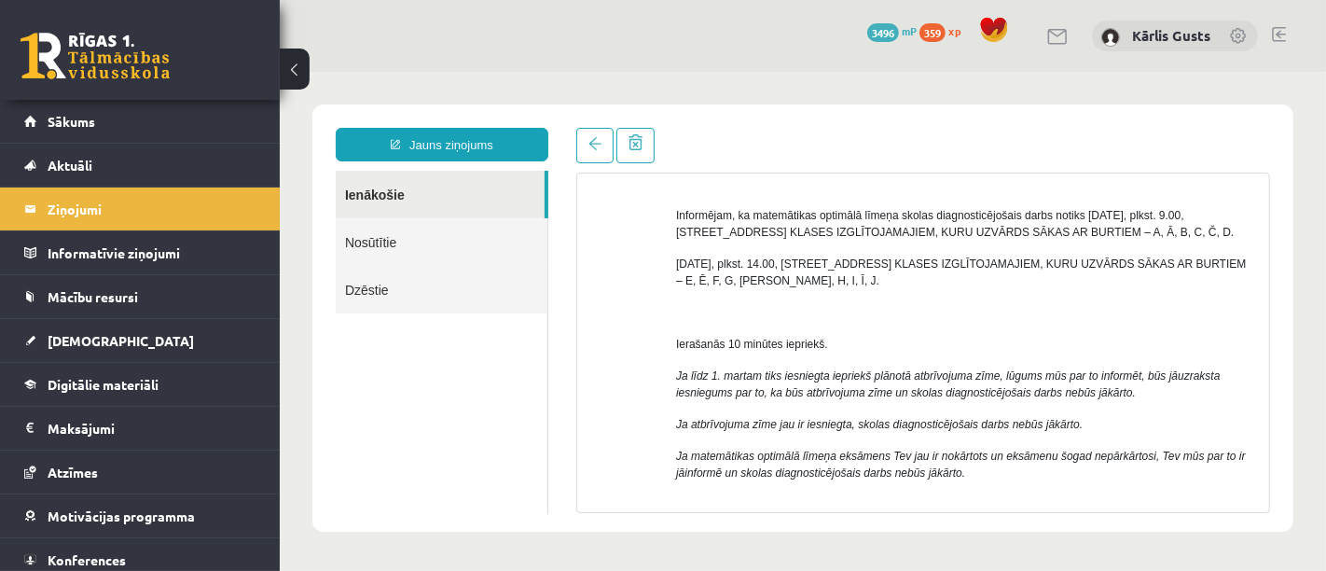
scroll to position [0, 0]
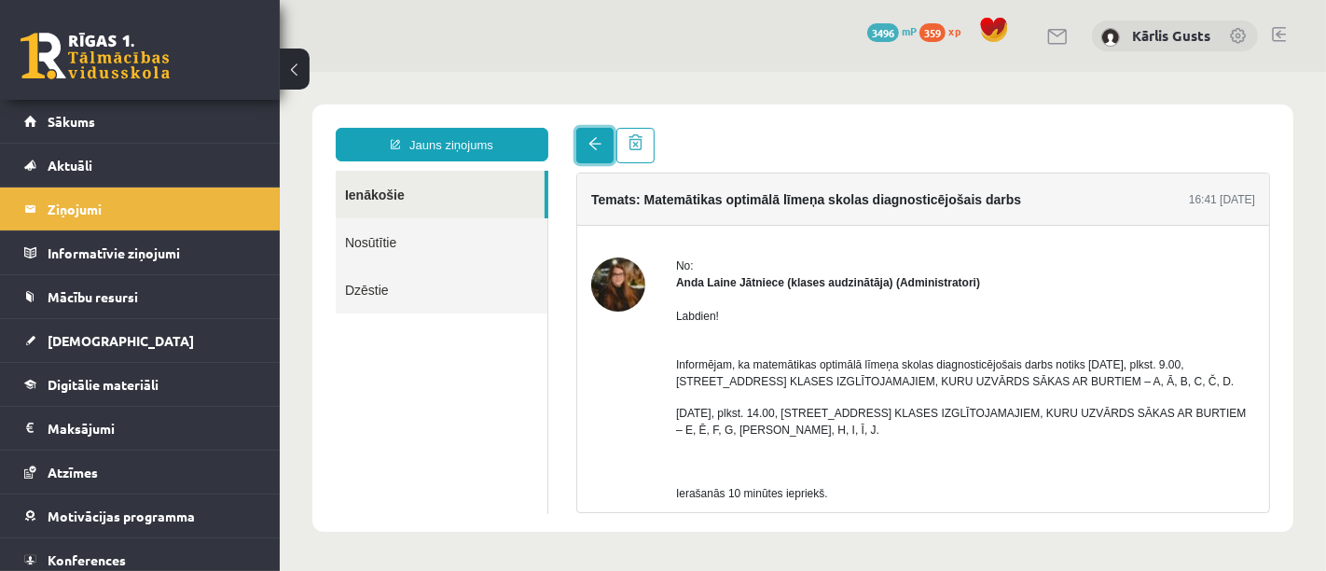
click at [585, 145] on link at bounding box center [593, 144] width 37 height 35
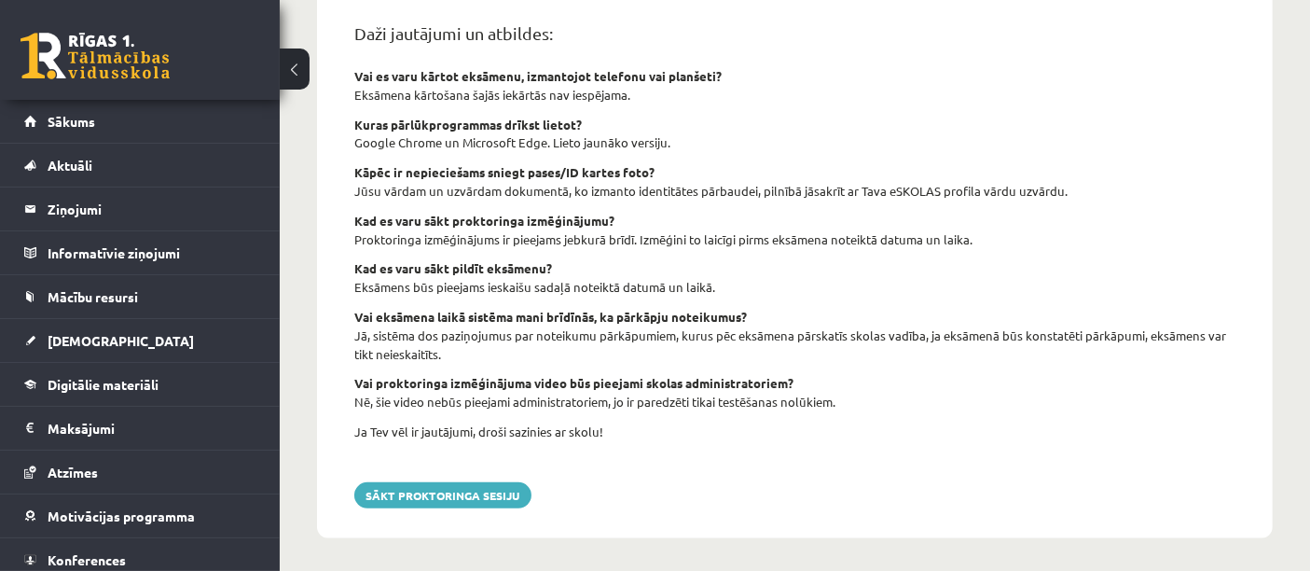
scroll to position [771, 0]
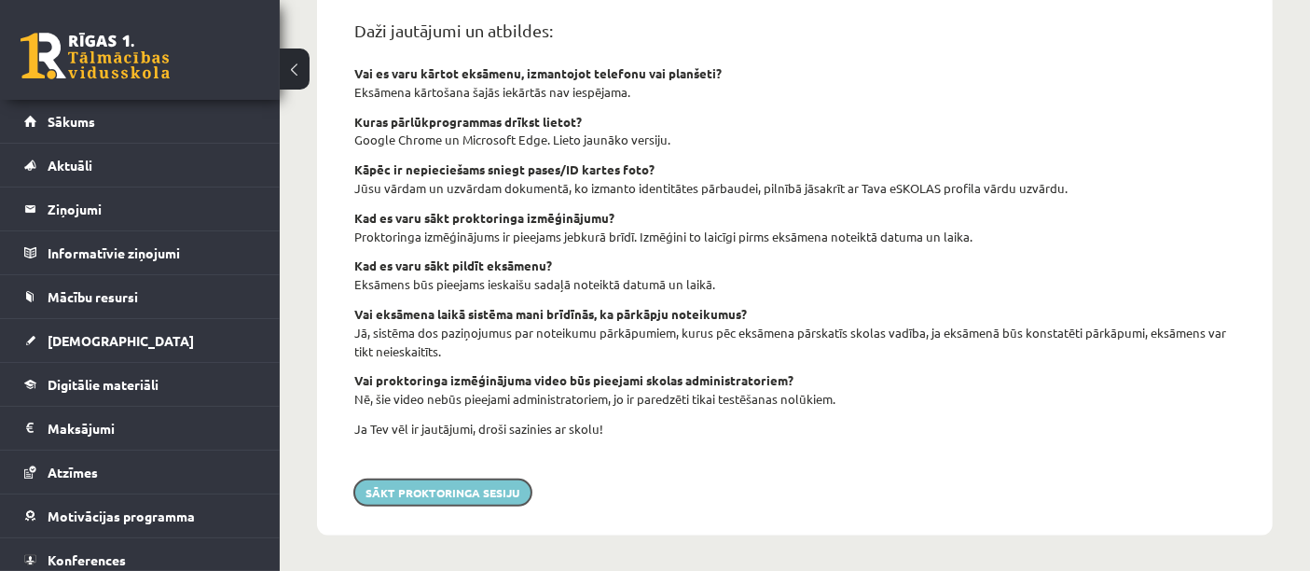
click at [485, 494] on button "Sākt proktoringa sesiju" at bounding box center [442, 492] width 177 height 26
